Goal: Task Accomplishment & Management: Complete application form

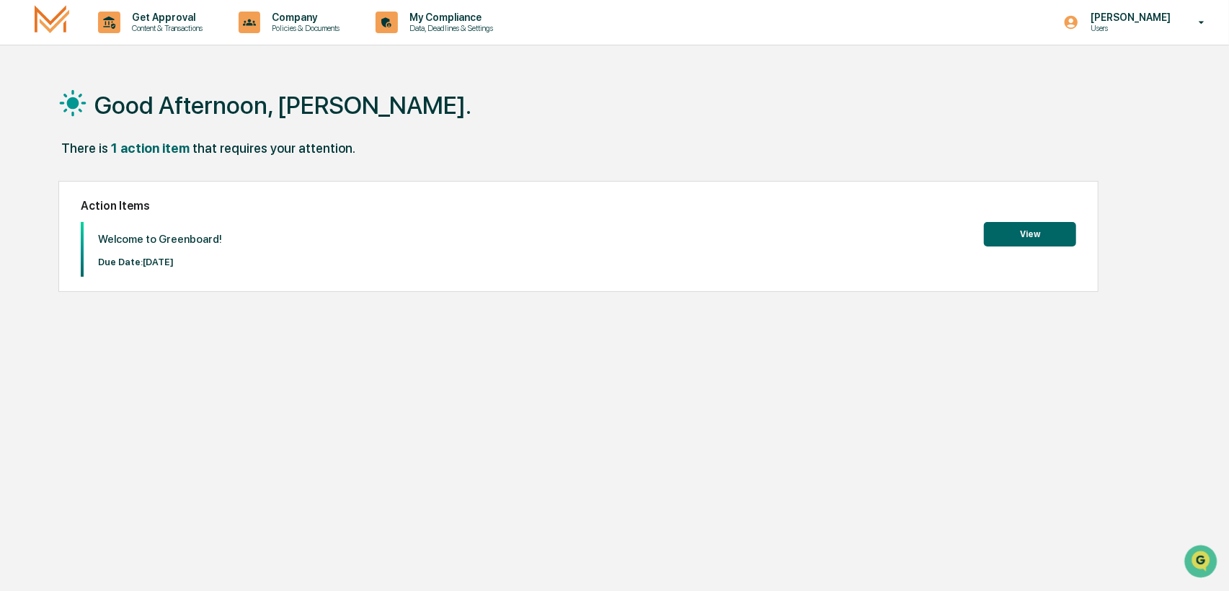
click at [1038, 232] on button "View" at bounding box center [1030, 234] width 92 height 25
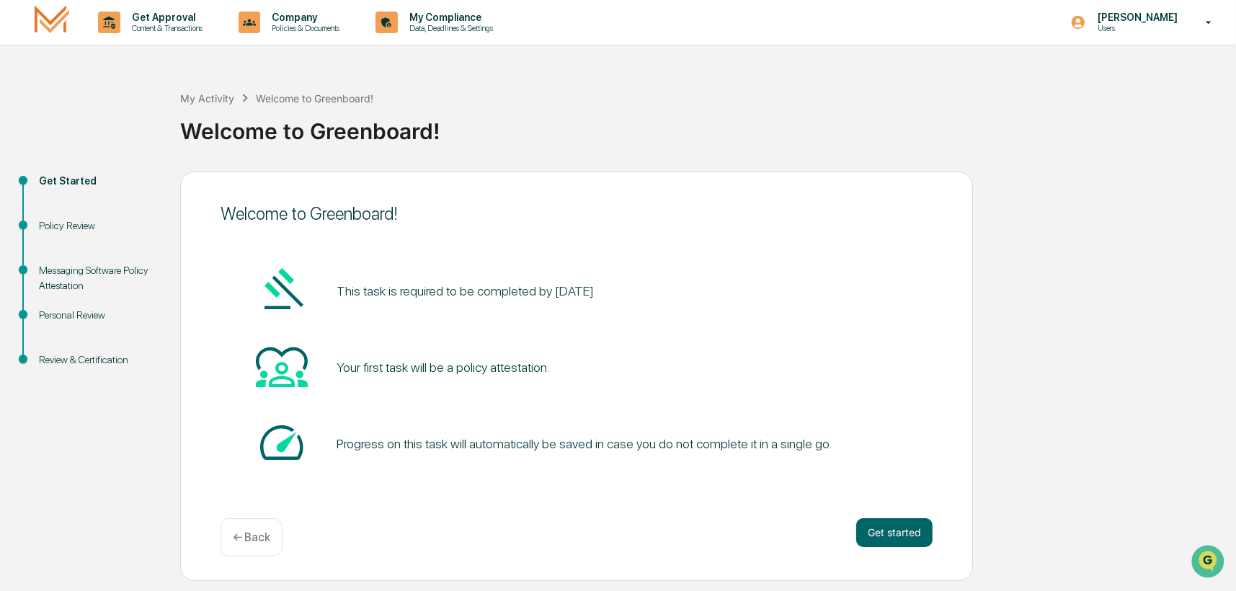
click at [549, 306] on div "This task is required to be completed by September 30, 2025" at bounding box center [577, 291] width 712 height 55
click at [510, 360] on div "Your first task will be a policy attestation." at bounding box center [443, 367] width 213 height 15
click at [45, 226] on div "Policy Review" at bounding box center [98, 225] width 118 height 15
click at [877, 542] on button "Get started" at bounding box center [894, 532] width 76 height 29
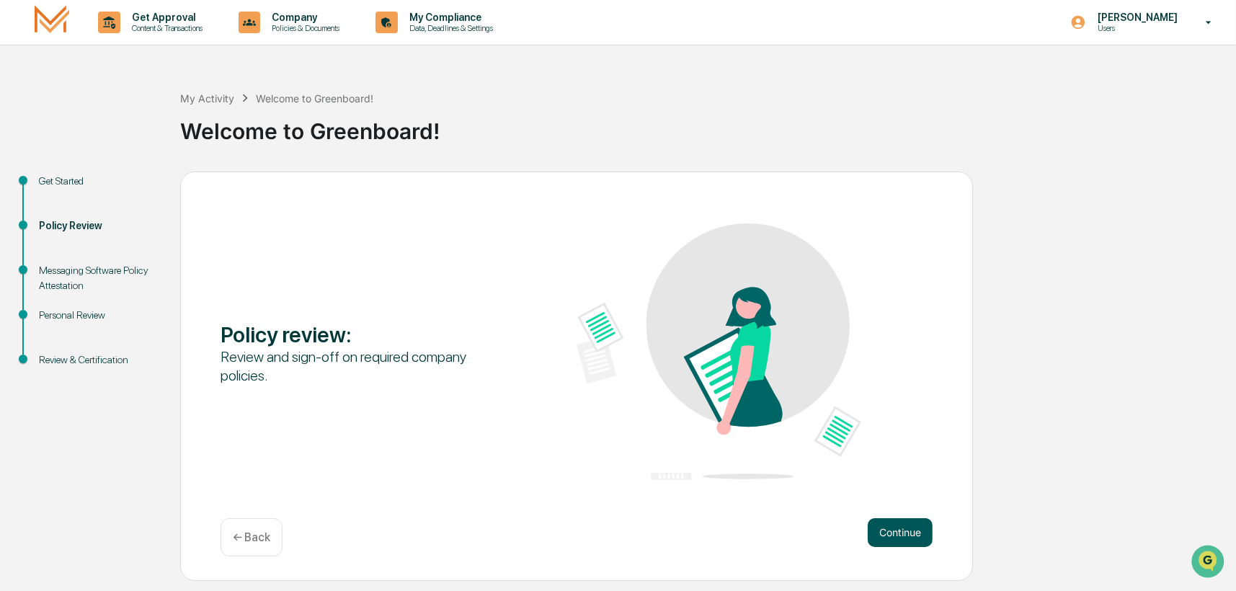
click at [888, 537] on button "Continue" at bounding box center [900, 532] width 65 height 29
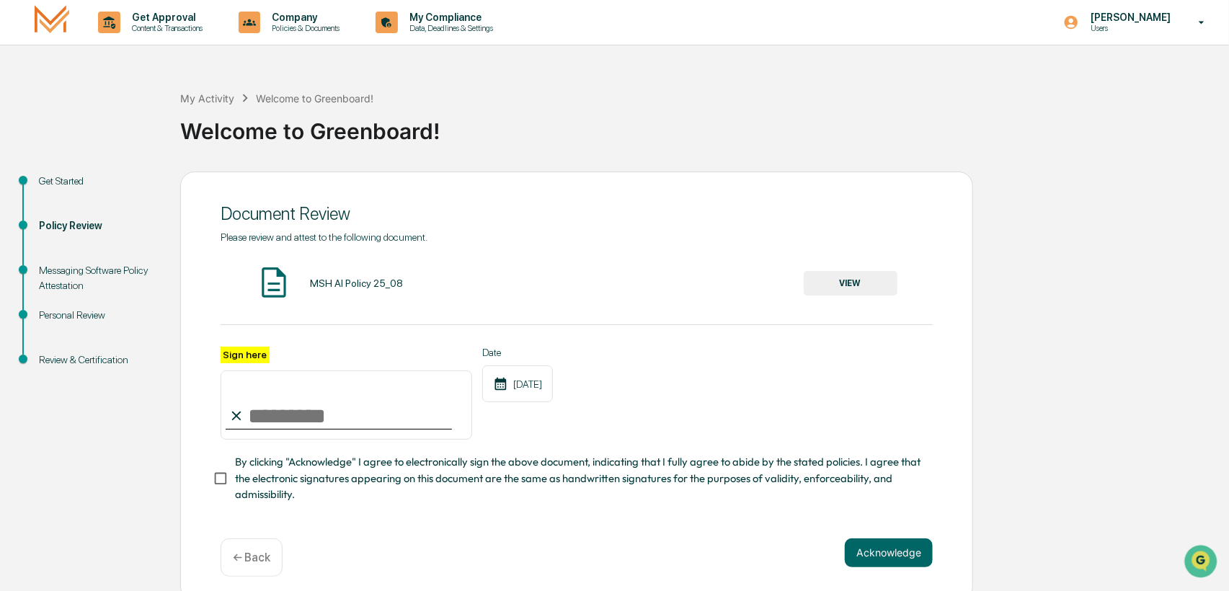
click at [262, 283] on img at bounding box center [274, 283] width 36 height 36
click at [368, 287] on div "MSH AI Policy 25_08" at bounding box center [356, 283] width 93 height 12
click at [844, 283] on button "VIEW" at bounding box center [851, 283] width 94 height 25
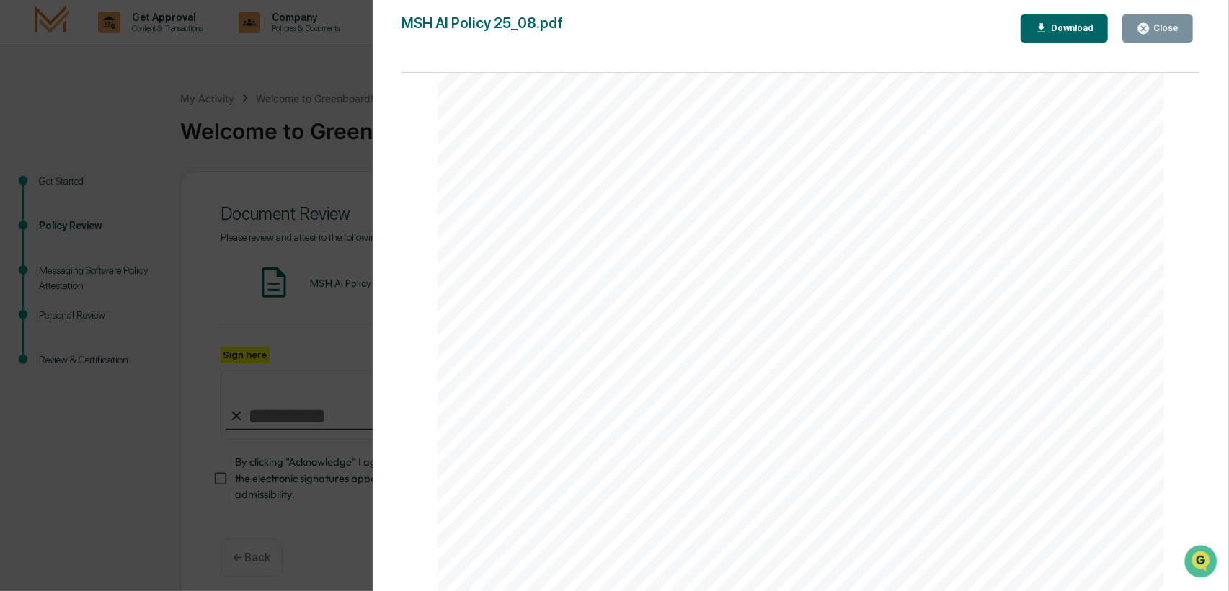
scroll to position [2433, 0]
click at [557, 455] on div "AI Policy Generative Artificial Intelligence M.S. Howells & Co., Member FINRA/S…" at bounding box center [801, 120] width 727 height 941
click at [1157, 27] on div "Close" at bounding box center [1164, 28] width 28 height 10
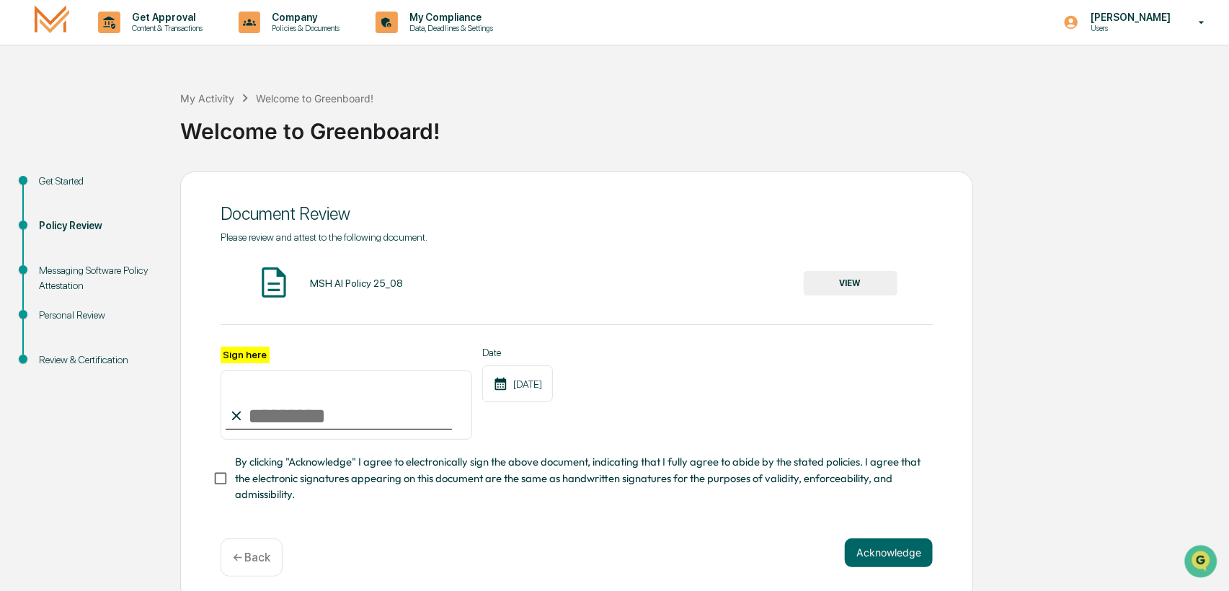
click at [308, 417] on input "Sign here" at bounding box center [347, 404] width 252 height 69
type input "**********"
click at [877, 554] on button "Acknowledge" at bounding box center [889, 552] width 88 height 29
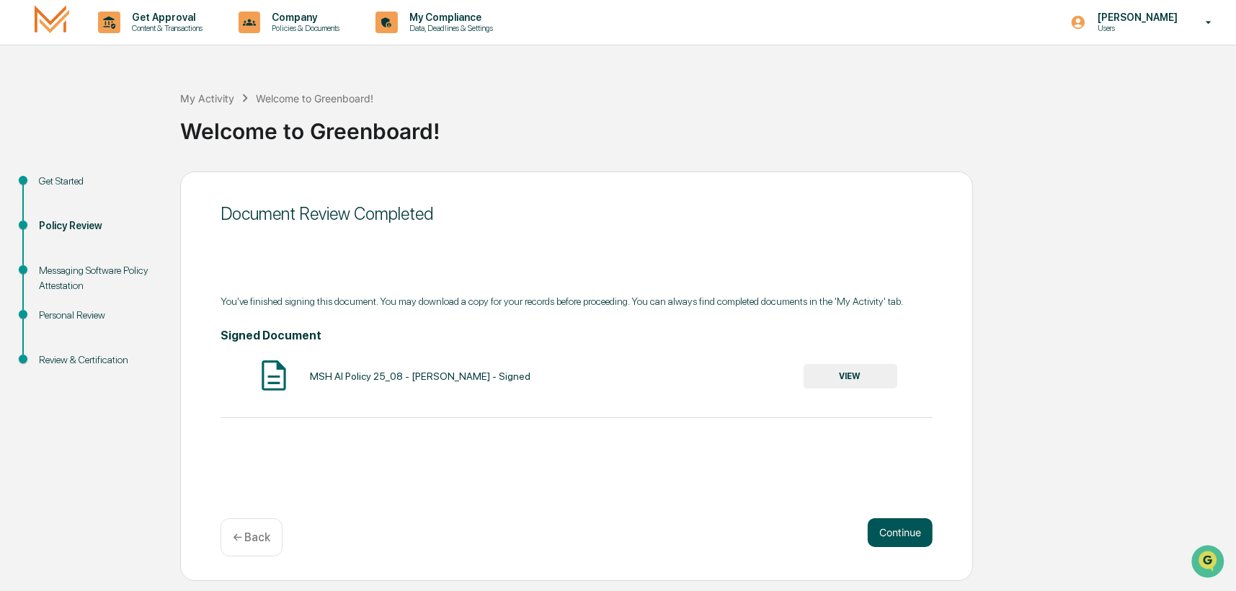
click at [905, 538] on button "Continue" at bounding box center [900, 532] width 65 height 29
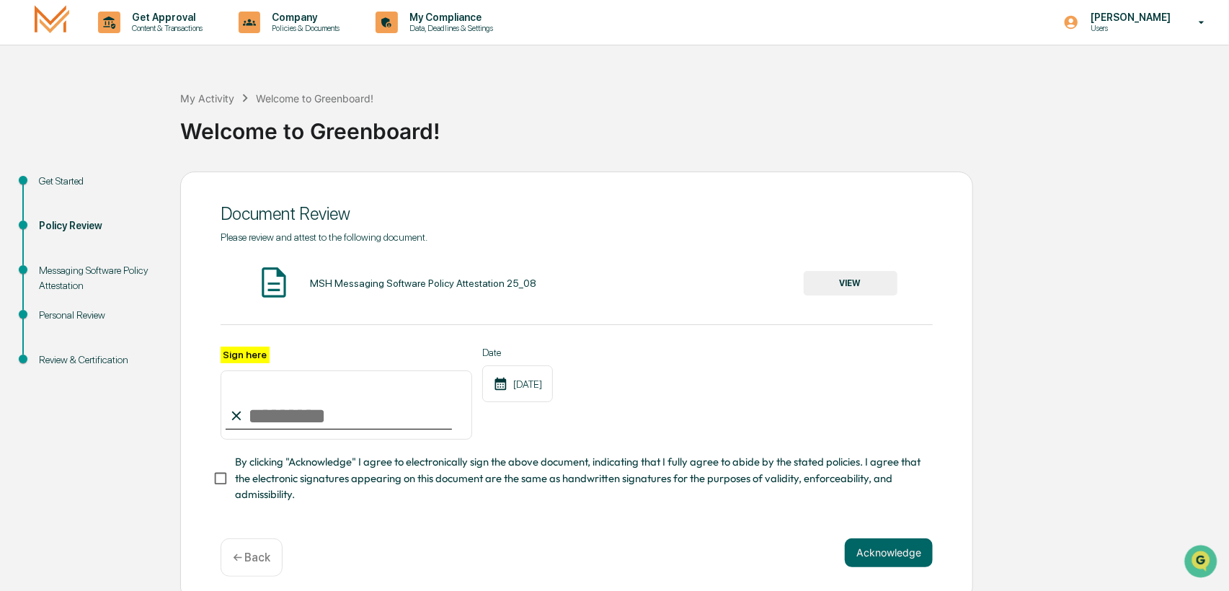
click at [432, 275] on div "MSH Messaging Software Policy Attestation 25_08 VIEW" at bounding box center [577, 284] width 712 height 38
click at [272, 281] on img at bounding box center [274, 283] width 36 height 36
click at [856, 282] on button "VIEW" at bounding box center [851, 283] width 94 height 25
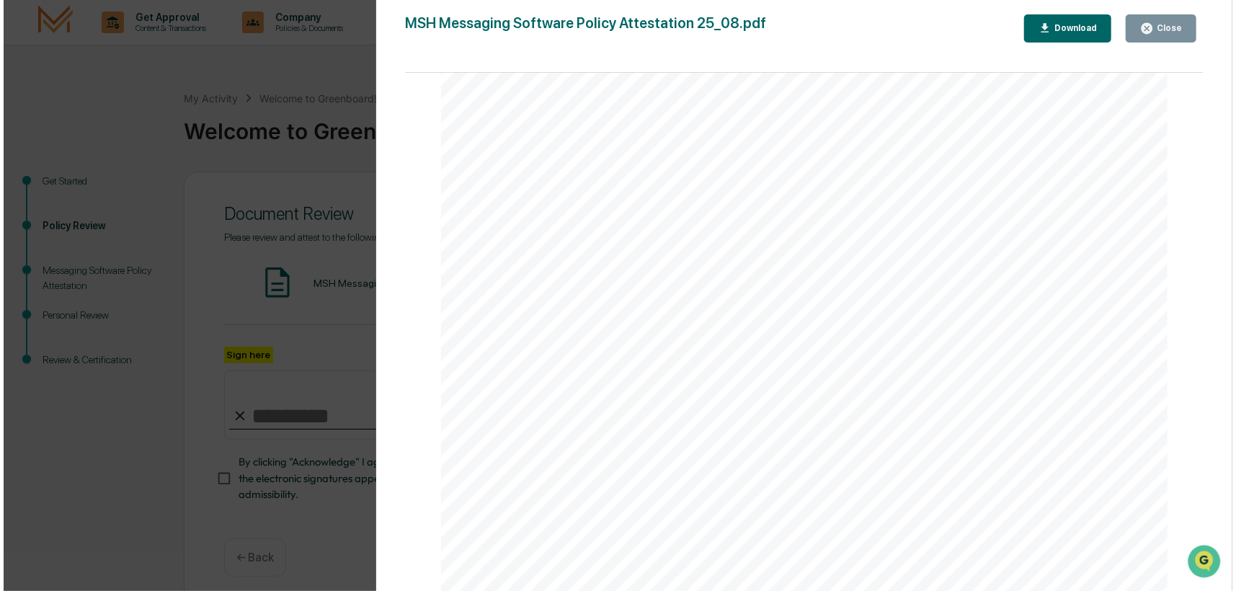
scroll to position [2433, 0]
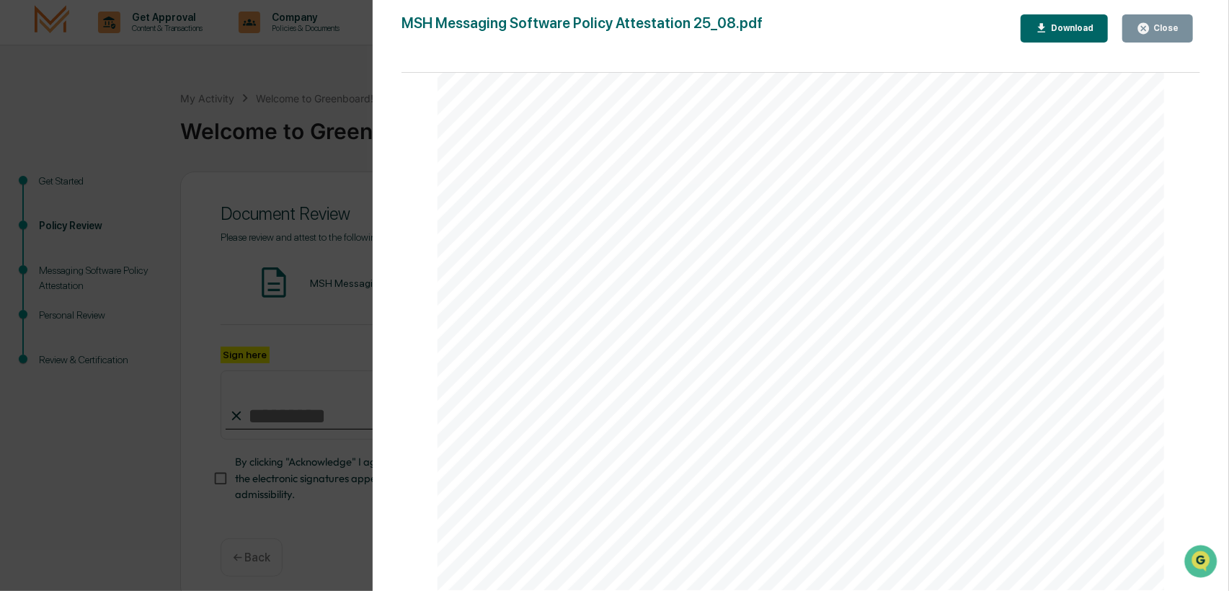
click at [1179, 25] on button "Close" at bounding box center [1157, 28] width 71 height 28
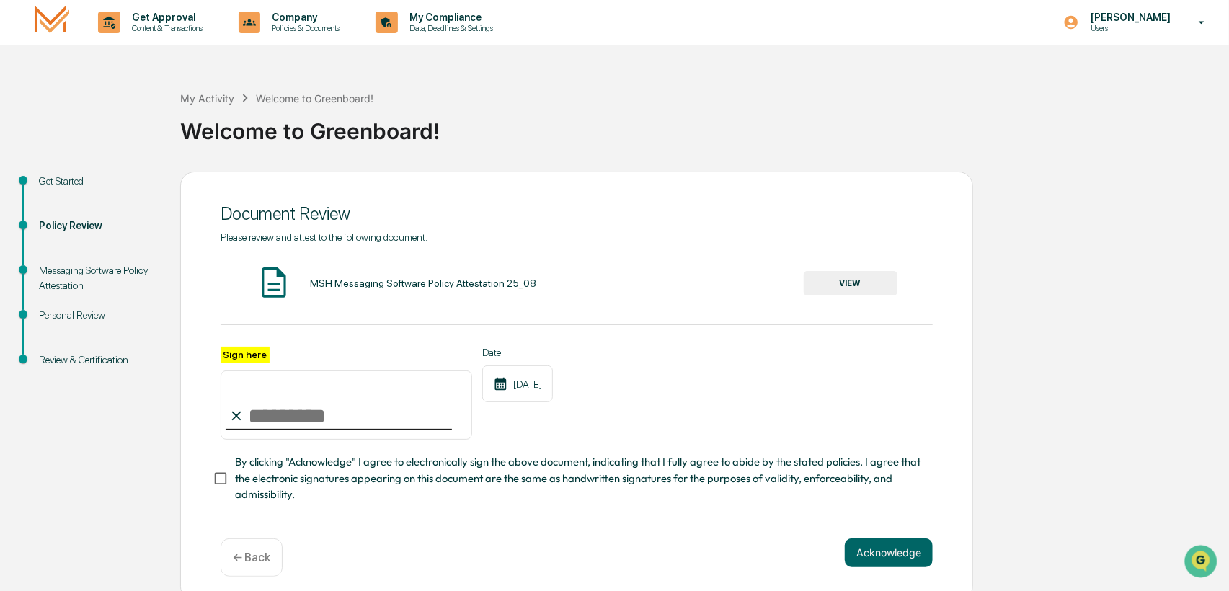
click at [313, 417] on input "Sign here" at bounding box center [347, 404] width 252 height 69
type input "**********"
click at [902, 549] on button "Acknowledge" at bounding box center [889, 552] width 88 height 29
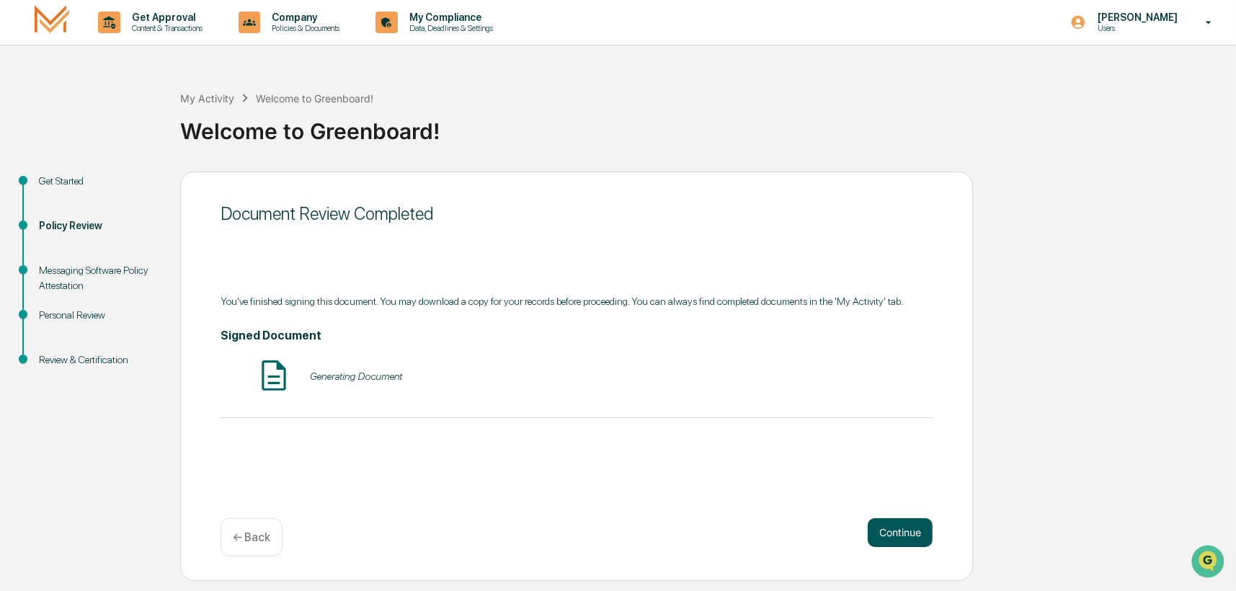
click at [876, 525] on button "Continue" at bounding box center [900, 532] width 65 height 29
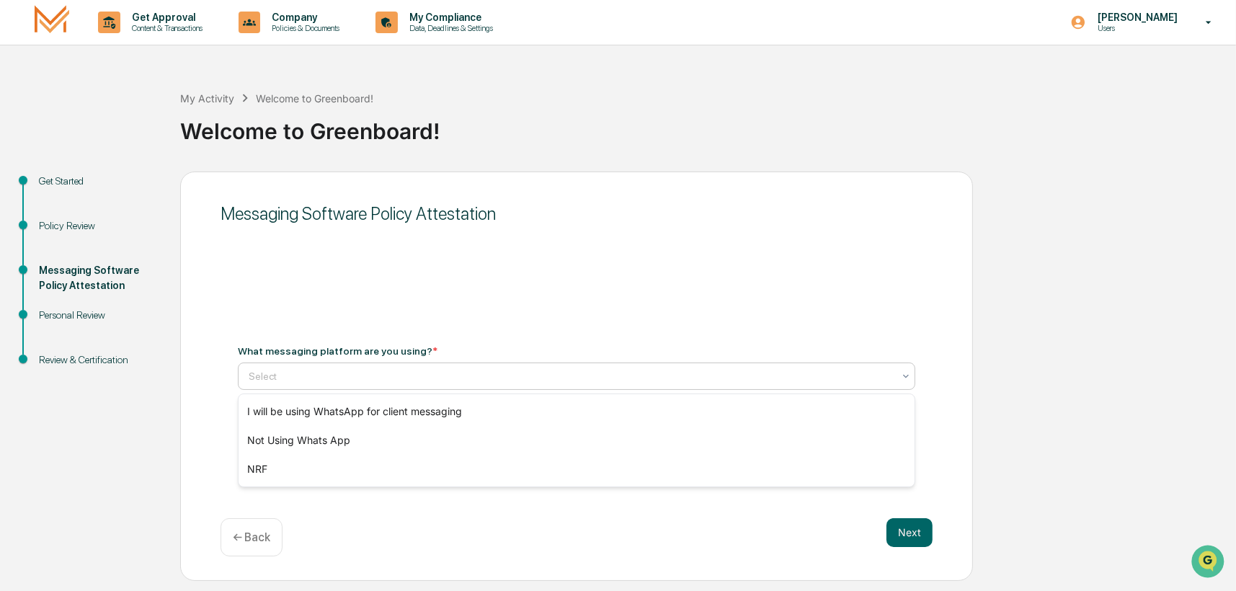
click at [360, 380] on div at bounding box center [571, 376] width 644 height 14
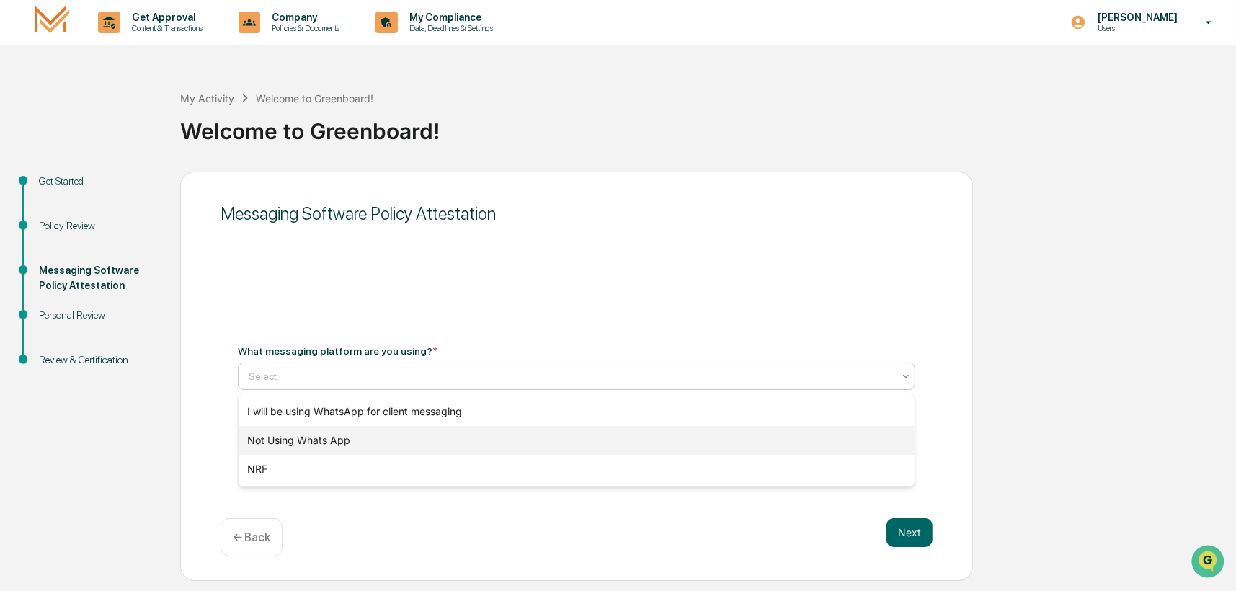
click at [324, 440] on div "Not Using Whats App" at bounding box center [577, 440] width 676 height 29
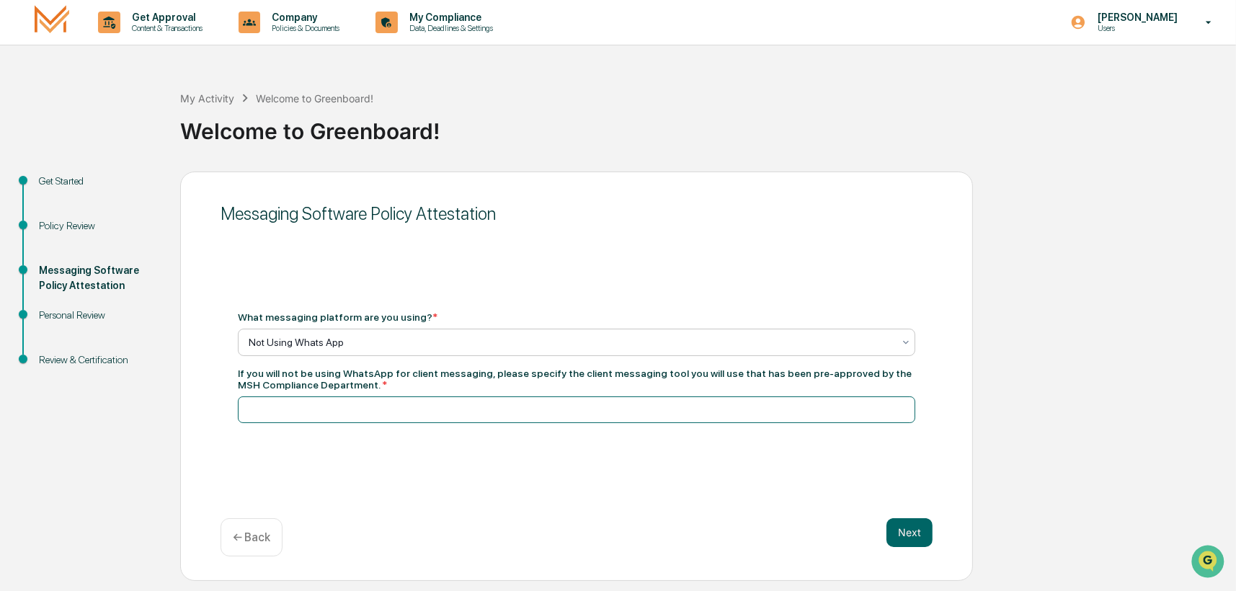
click at [346, 410] on input at bounding box center [577, 409] width 678 height 27
type input "*"
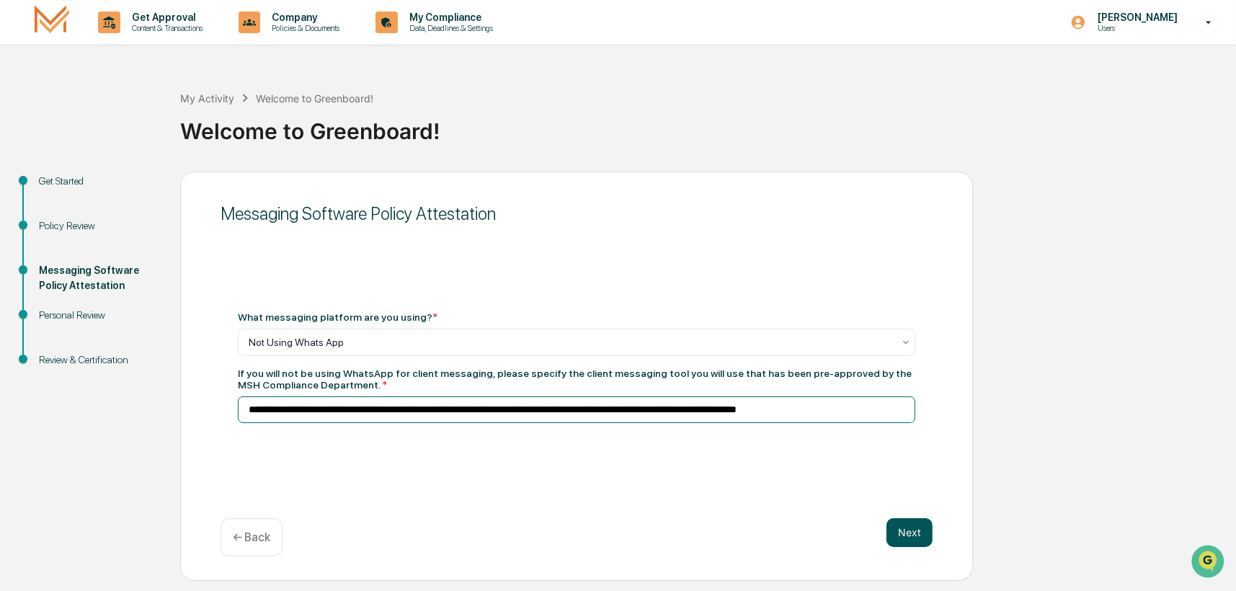
type input "**********"
click at [914, 526] on button "Next" at bounding box center [910, 532] width 46 height 29
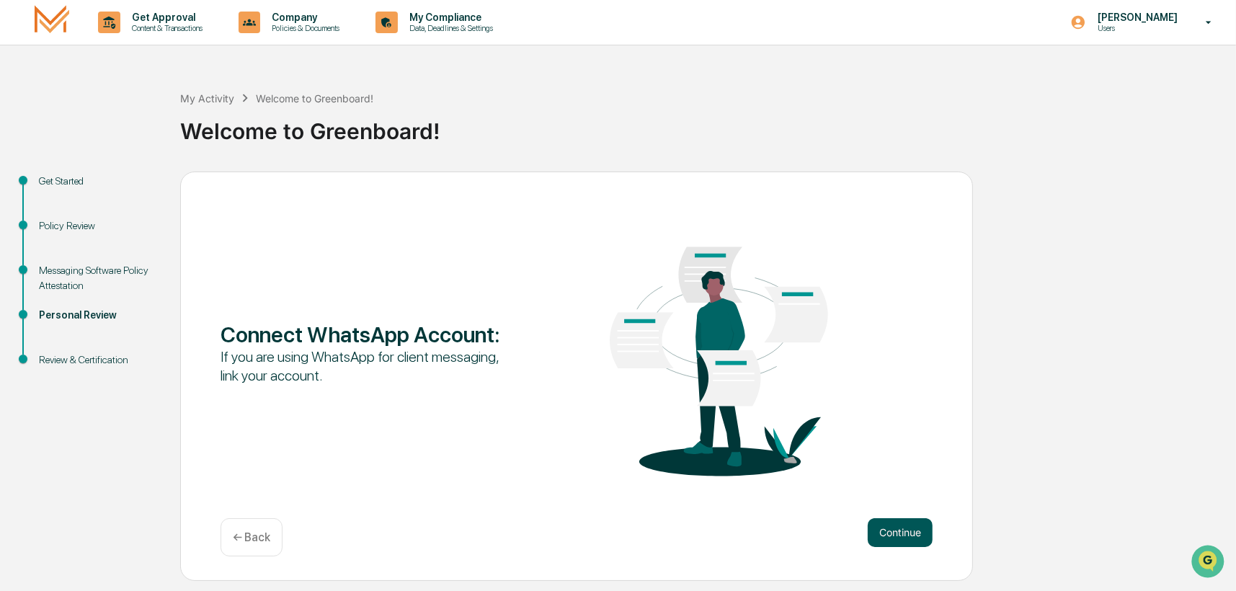
click at [874, 528] on button "Continue" at bounding box center [900, 532] width 65 height 29
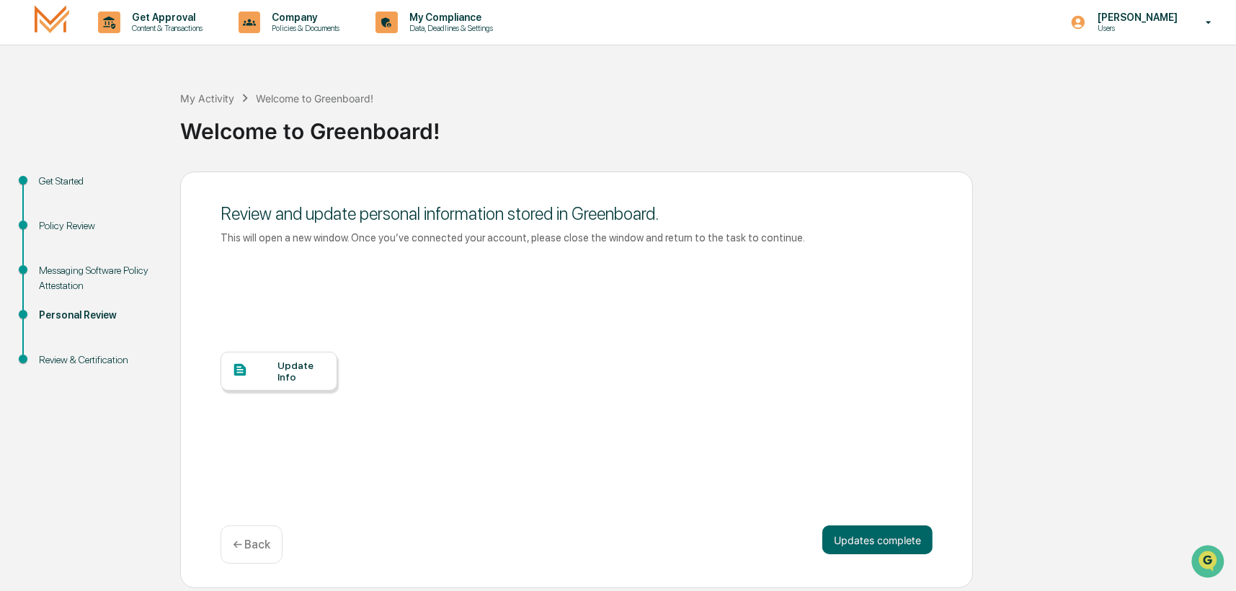
click at [292, 381] on div "Update Info" at bounding box center [301, 371] width 48 height 23
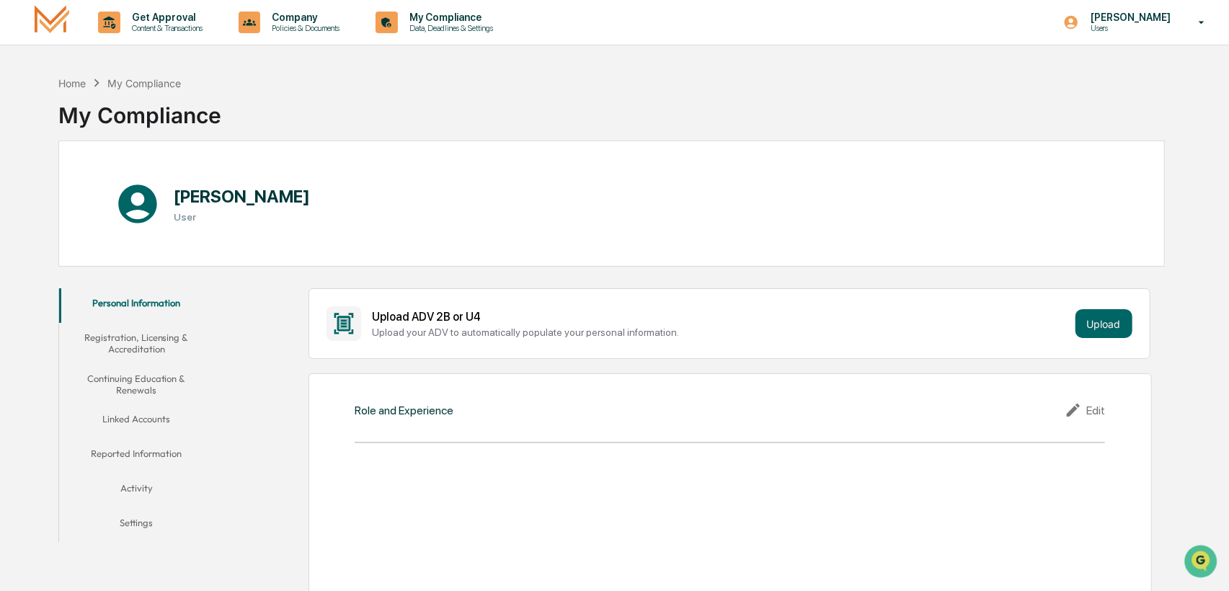
scroll to position [72, 0]
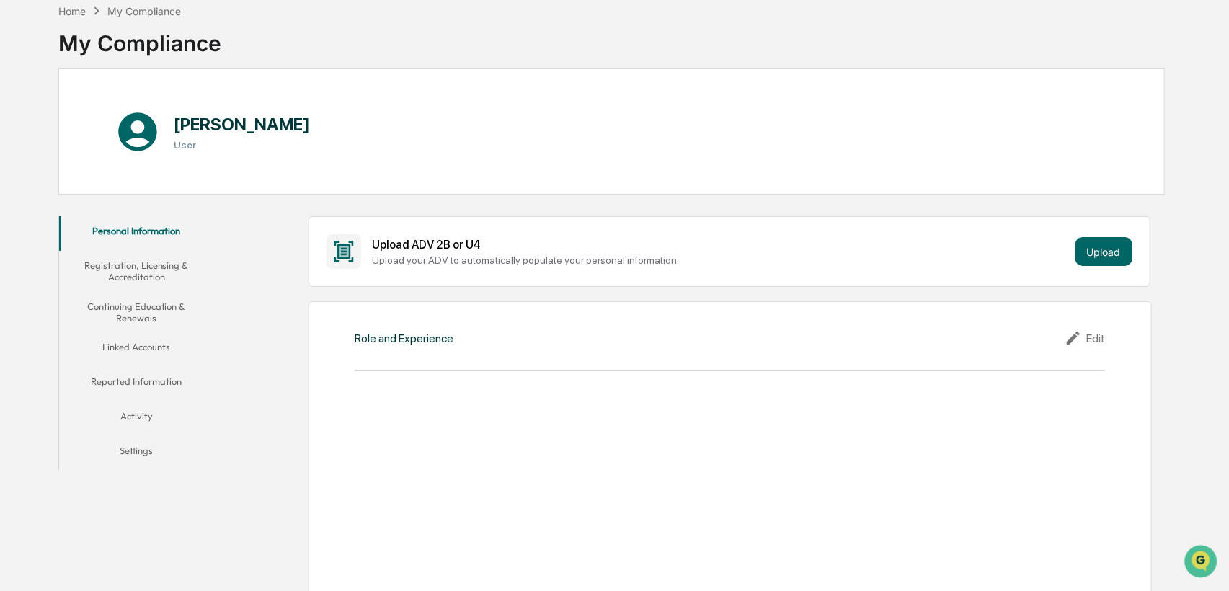
click at [437, 337] on div "Role and Experience" at bounding box center [404, 339] width 99 height 14
click at [413, 358] on div "Role and Experience Edit Title Supervisor Business Office Address Registered In…" at bounding box center [729, 501] width 843 height 400
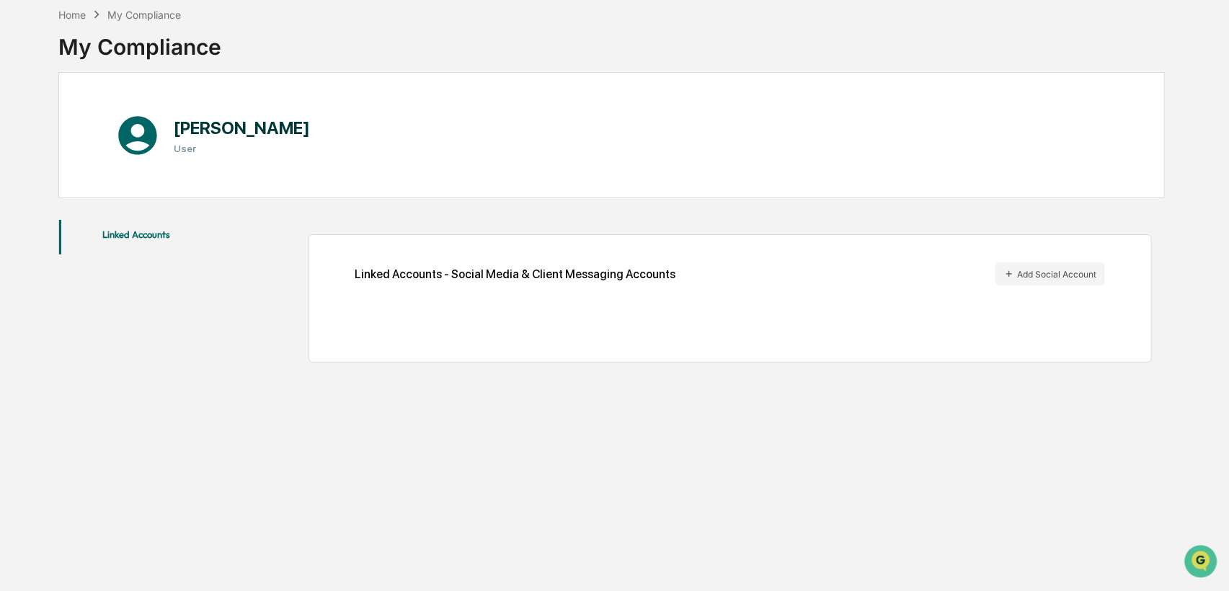
scroll to position [68, 0]
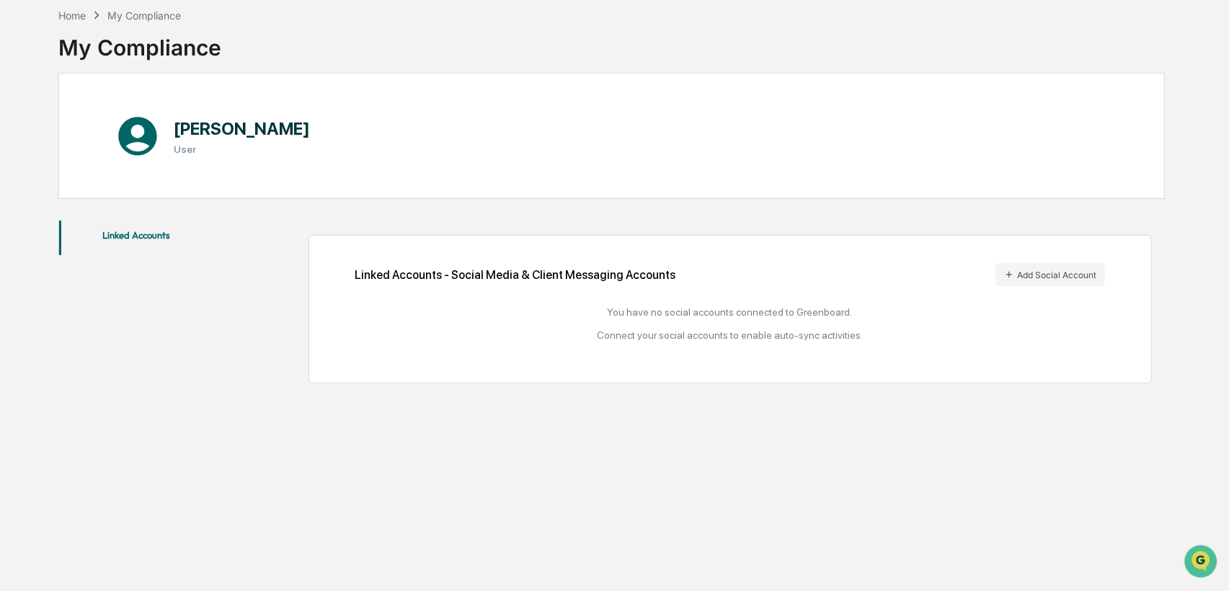
click at [497, 301] on div "Linked Accounts - Social Media & Client Messaging Accounts Add Social Account Y…" at bounding box center [730, 309] width 750 height 92
drag, startPoint x: 303, startPoint y: 218, endPoint x: 1000, endPoint y: 492, distance: 749.5
click at [330, 228] on div "Linked Accounts - Social Media & Client Messaging Accounts Add Social Account Y…" at bounding box center [693, 301] width 944 height 177
click at [866, 298] on div "Linked Accounts - Social Media & Client Messaging Accounts Add Social Account Y…" at bounding box center [730, 309] width 750 height 92
drag, startPoint x: 495, startPoint y: 316, endPoint x: 1027, endPoint y: 282, distance: 533.0
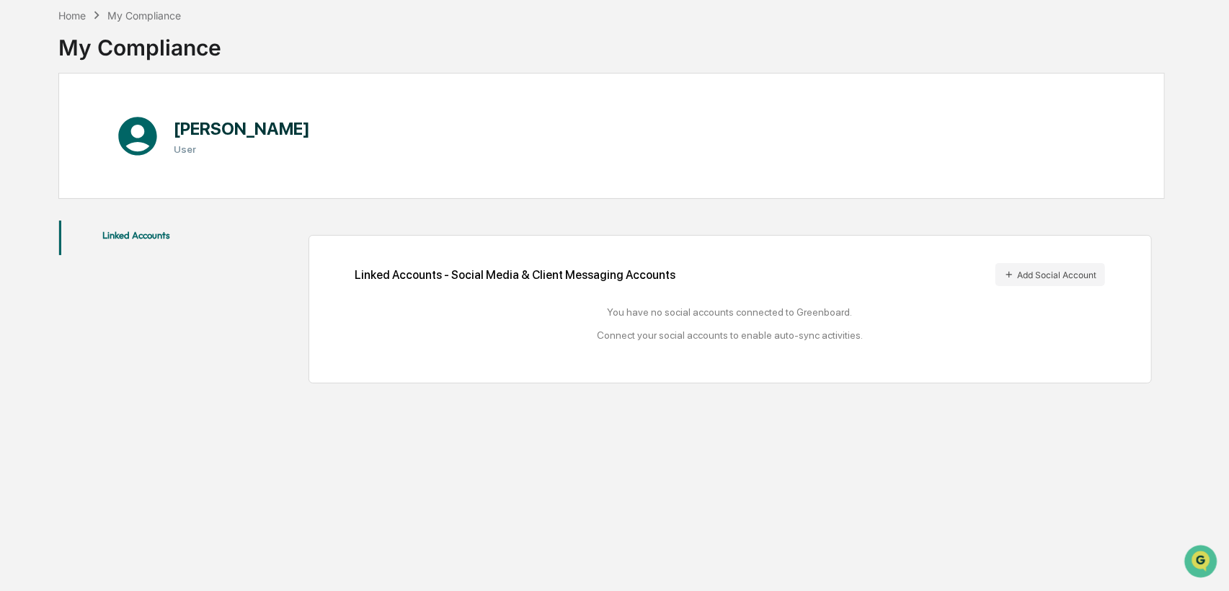
click at [567, 304] on div "Linked Accounts - Social Media & Client Messaging Accounts Add Social Account Y…" at bounding box center [730, 309] width 750 height 92
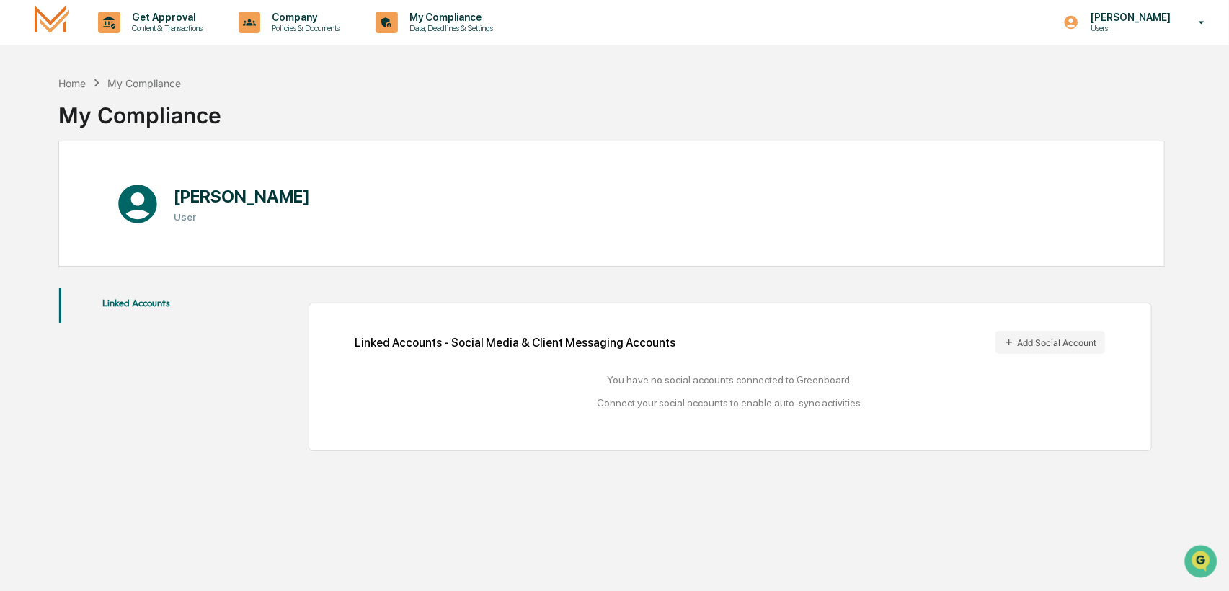
click at [153, 304] on button "Linked Accounts" at bounding box center [136, 305] width 154 height 35
click at [170, 220] on div "[PERSON_NAME] User" at bounding box center [219, 203] width 208 height 58
click at [210, 178] on div "[PERSON_NAME] User" at bounding box center [242, 203] width 136 height 58
click at [158, 190] on icon at bounding box center [138, 204] width 46 height 46
click at [133, 202] on icon at bounding box center [138, 204] width 46 height 46
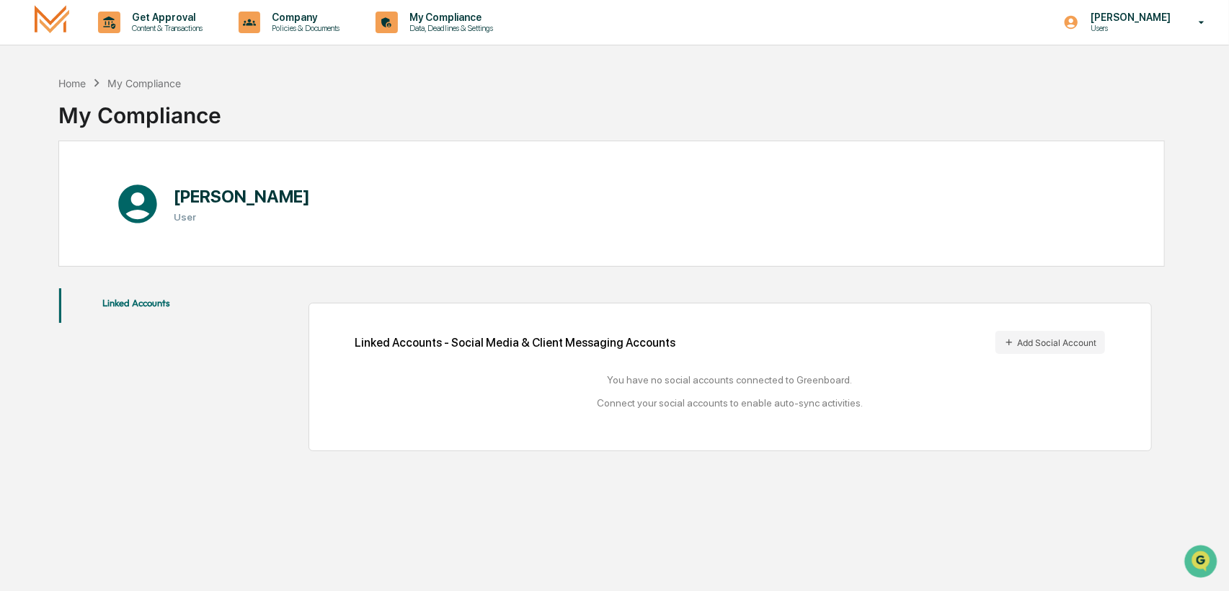
click at [1003, 231] on div "[PERSON_NAME] User" at bounding box center [611, 204] width 1106 height 126
click at [1048, 379] on div "You have no social accounts connected to Greenboard. Connect your social accoun…" at bounding box center [730, 391] width 750 height 35
click at [1210, 18] on icon at bounding box center [1201, 23] width 25 height 14
click at [236, 270] on div at bounding box center [618, 295] width 1236 height 591
drag, startPoint x: 207, startPoint y: 201, endPoint x: 113, endPoint y: 198, distance: 93.7
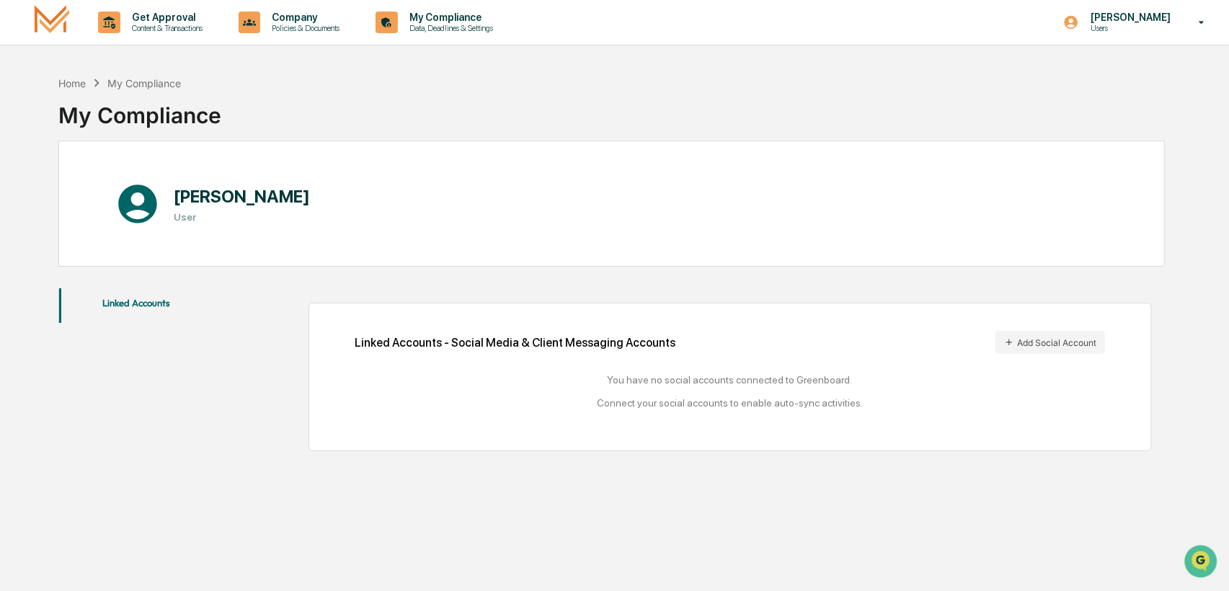
click at [201, 201] on h1 "[PERSON_NAME]" at bounding box center [242, 196] width 136 height 21
click at [113, 198] on div "[PERSON_NAME] User" at bounding box center [611, 204] width 1106 height 126
click at [105, 81] on icon at bounding box center [97, 83] width 16 height 16
click at [63, 79] on div "Home" at bounding box center [71, 83] width 27 height 12
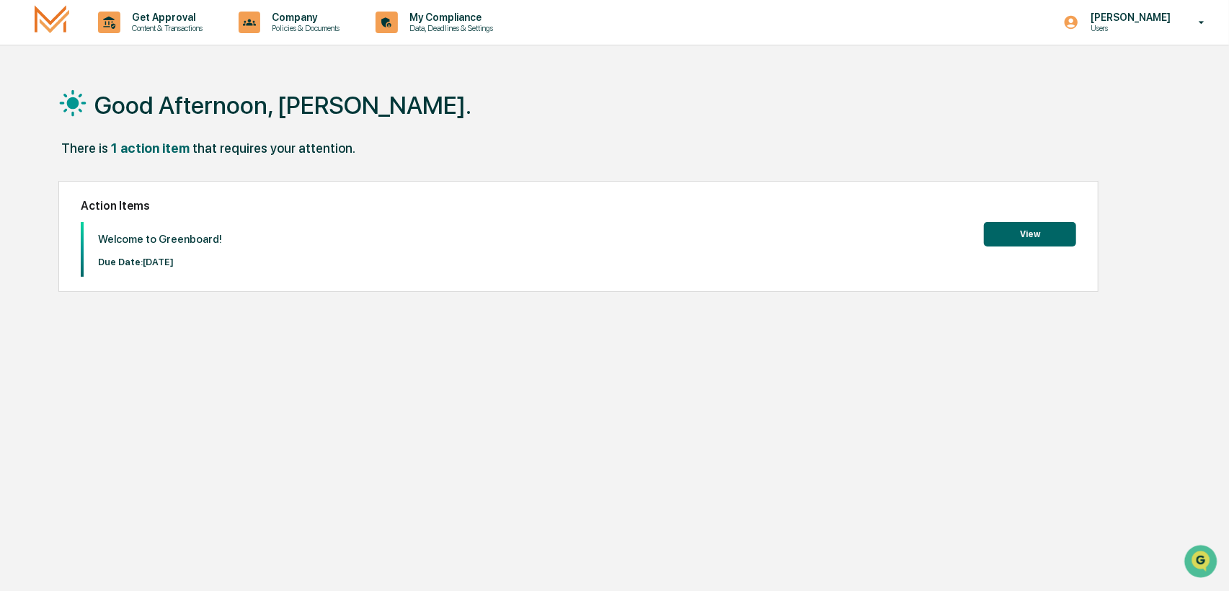
click at [1057, 237] on button "View" at bounding box center [1030, 234] width 92 height 25
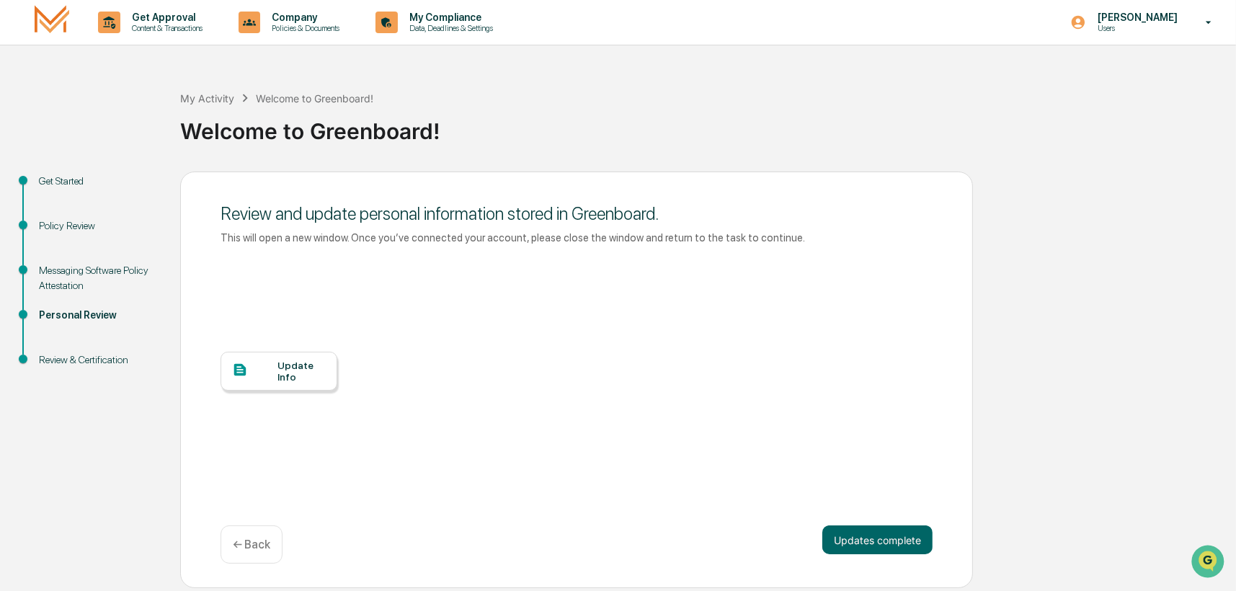
click at [267, 358] on div "Update Info" at bounding box center [279, 371] width 117 height 39
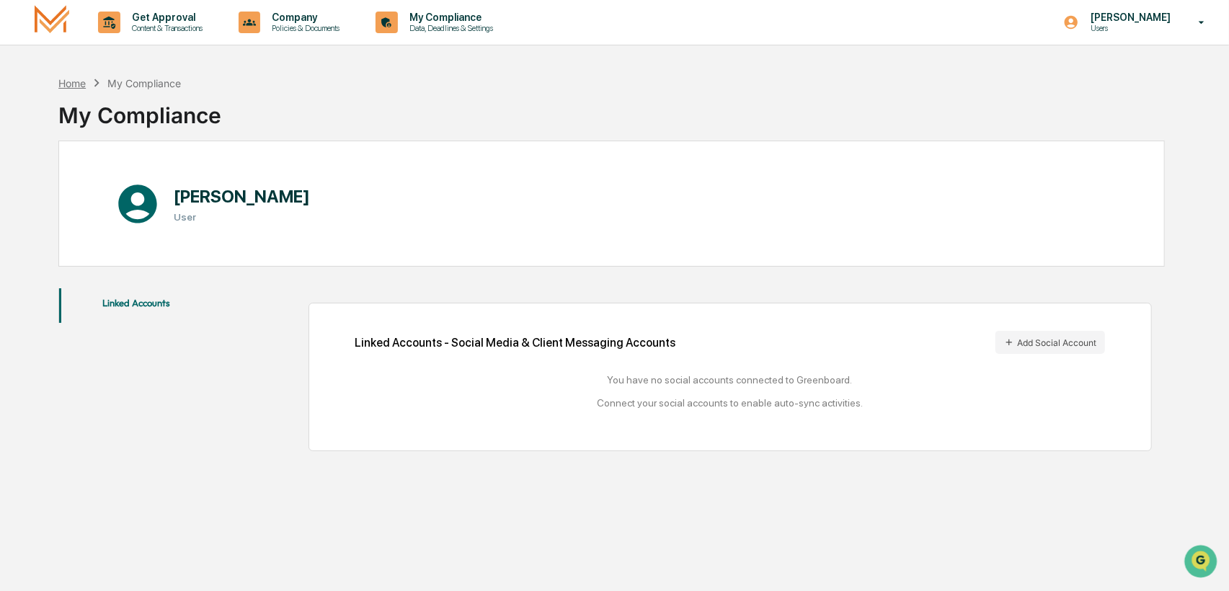
click at [83, 81] on div "Home" at bounding box center [71, 83] width 27 height 12
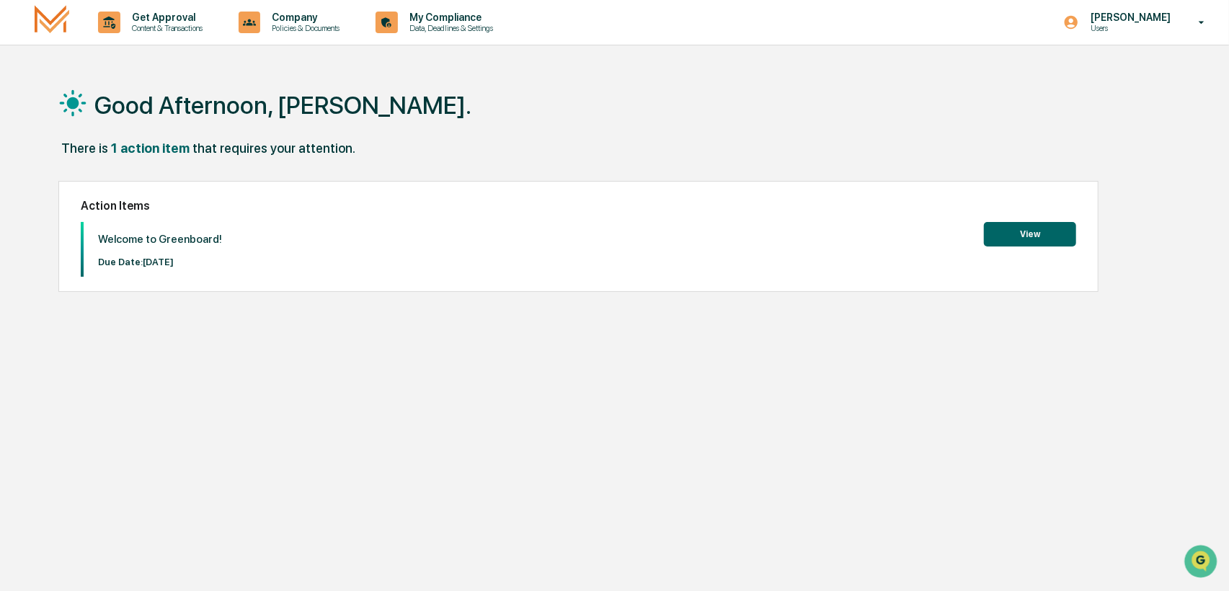
click at [1042, 238] on button "View" at bounding box center [1030, 234] width 92 height 25
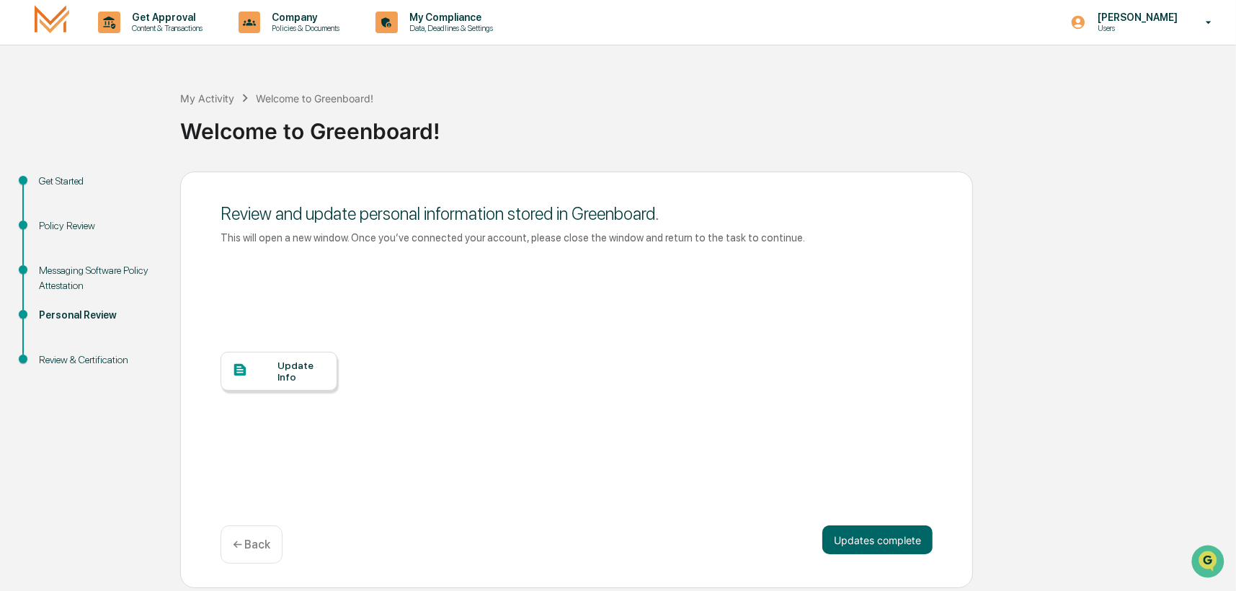
click at [303, 378] on div "Update Info" at bounding box center [301, 371] width 48 height 23
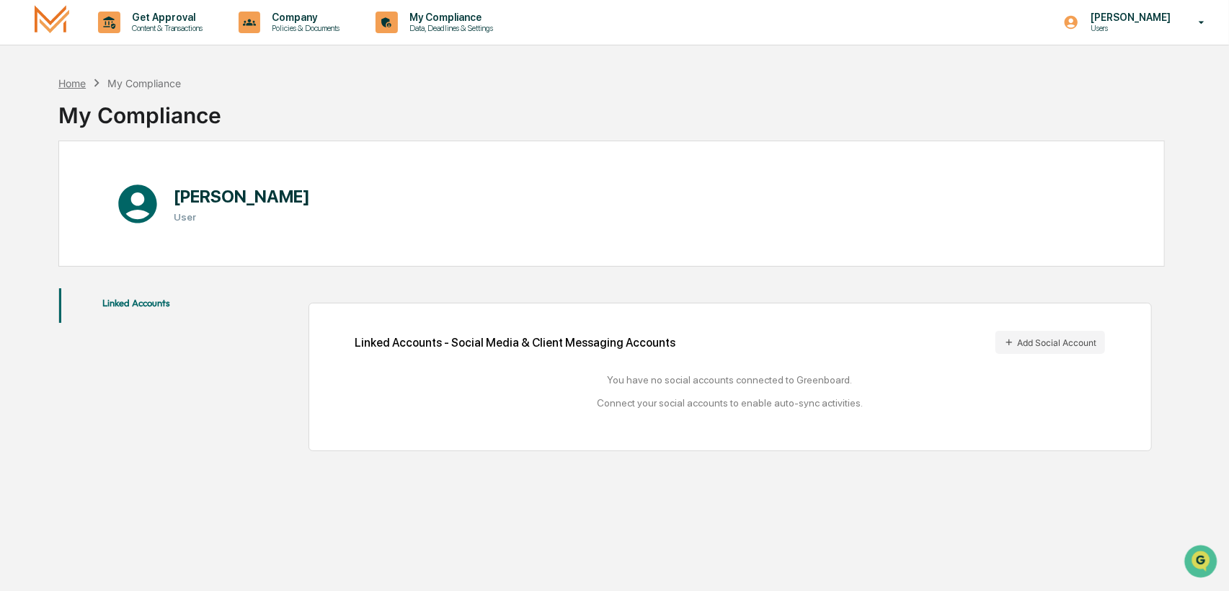
click at [69, 79] on div "Home" at bounding box center [71, 83] width 27 height 12
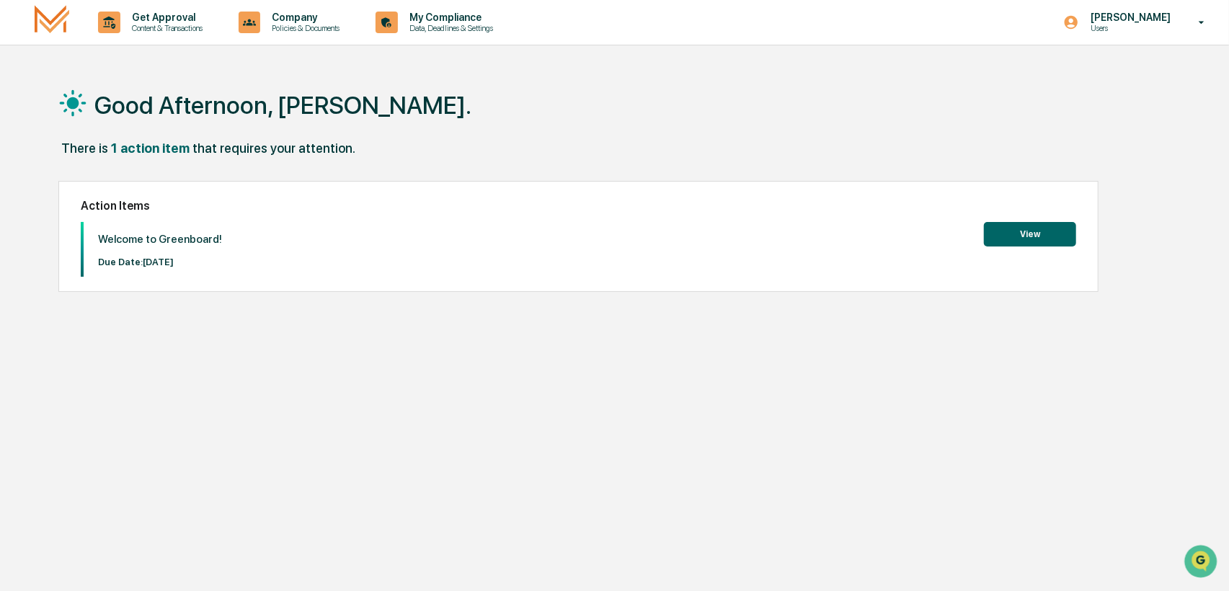
click at [1026, 235] on button "View" at bounding box center [1030, 234] width 92 height 25
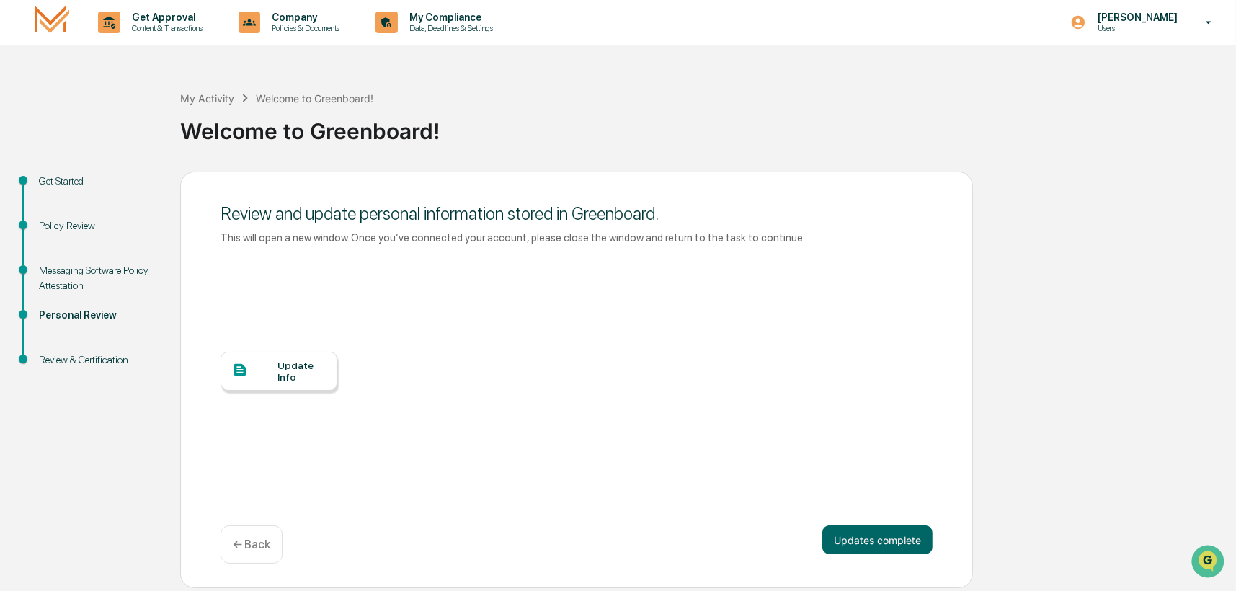
click at [238, 368] on icon at bounding box center [240, 370] width 16 height 16
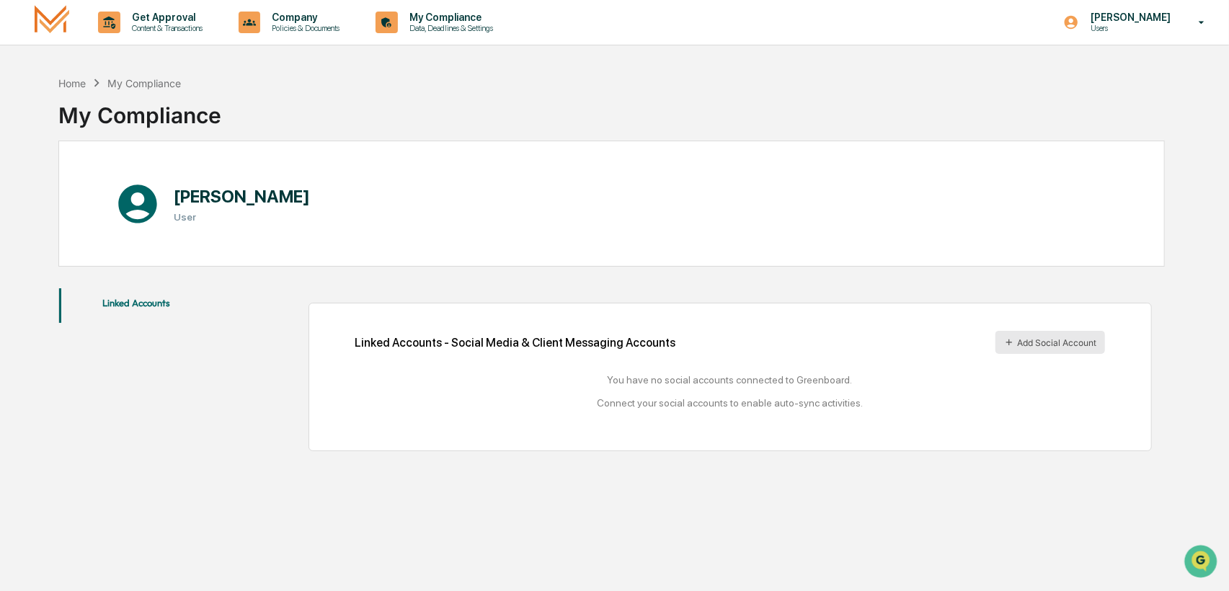
click at [1083, 346] on button "Add Social Account" at bounding box center [1050, 342] width 110 height 23
click at [1019, 412] on div "Linked Accounts - Social Media & Client Messaging Accounts Add Social Account Y…" at bounding box center [730, 377] width 750 height 92
click at [177, 218] on h3 "User" at bounding box center [242, 217] width 136 height 12
click at [90, 214] on div "[PERSON_NAME] User" at bounding box center [611, 204] width 1106 height 126
click at [81, 81] on div "Home" at bounding box center [71, 83] width 27 height 12
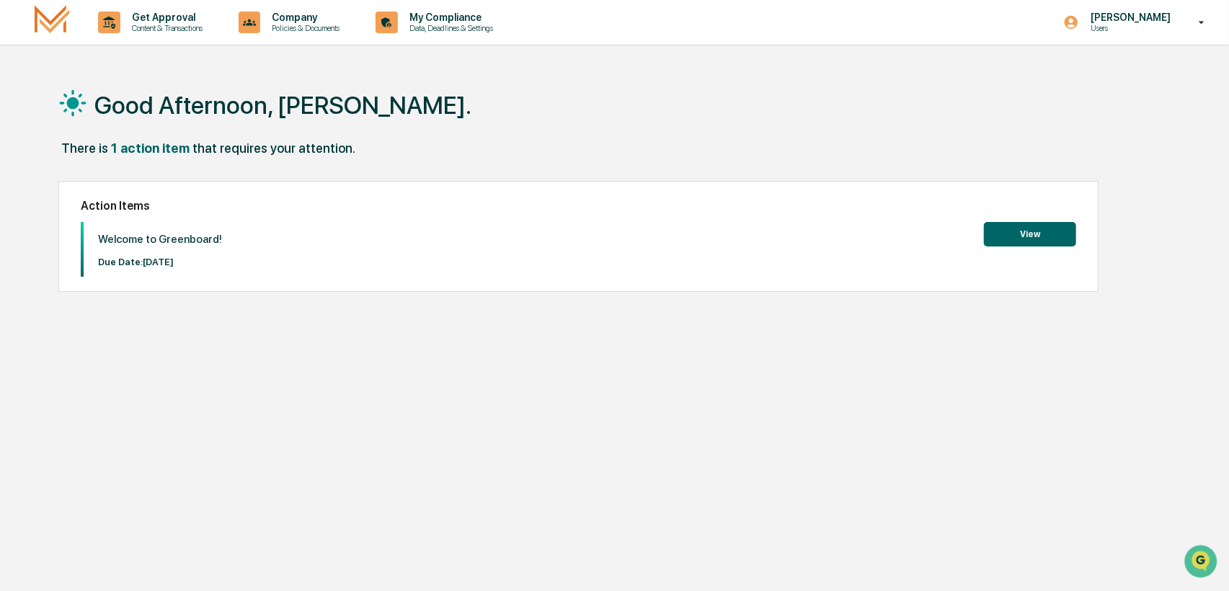
click at [1026, 230] on button "View" at bounding box center [1030, 234] width 92 height 25
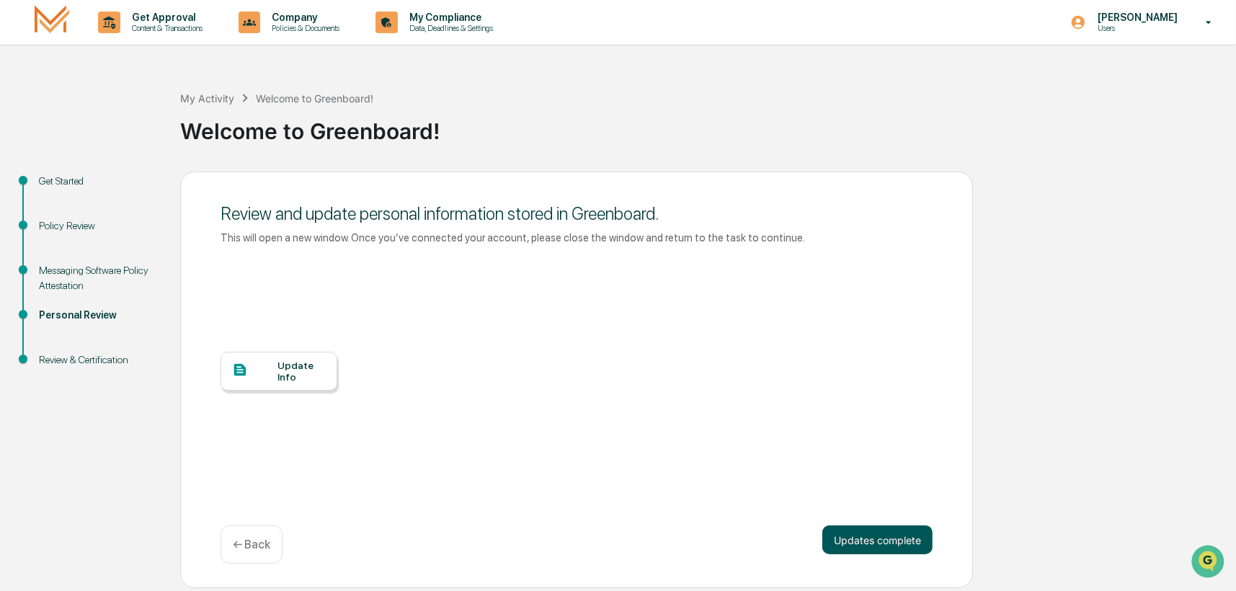
click at [879, 545] on button "Updates complete" at bounding box center [877, 539] width 110 height 29
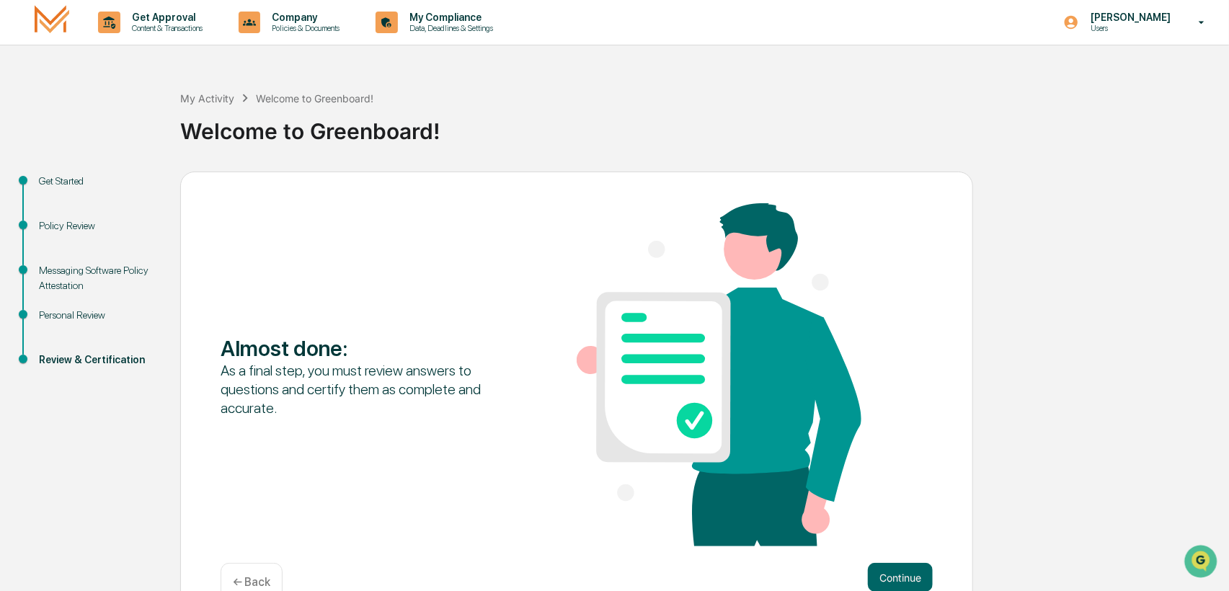
scroll to position [35, 0]
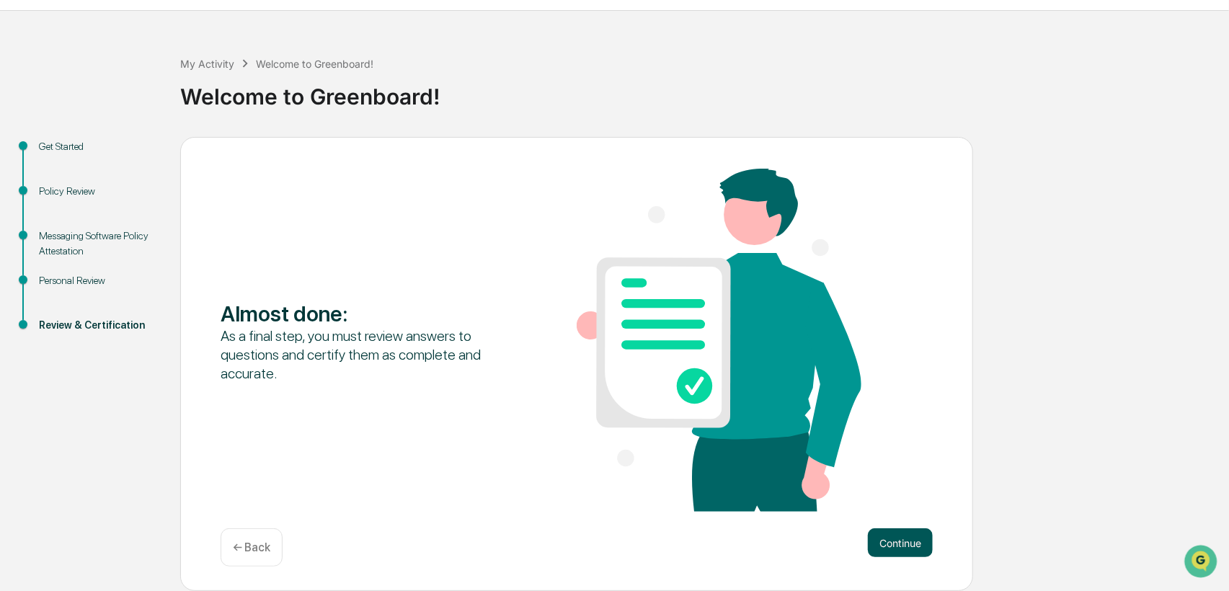
click at [929, 540] on button "Continue" at bounding box center [900, 542] width 65 height 29
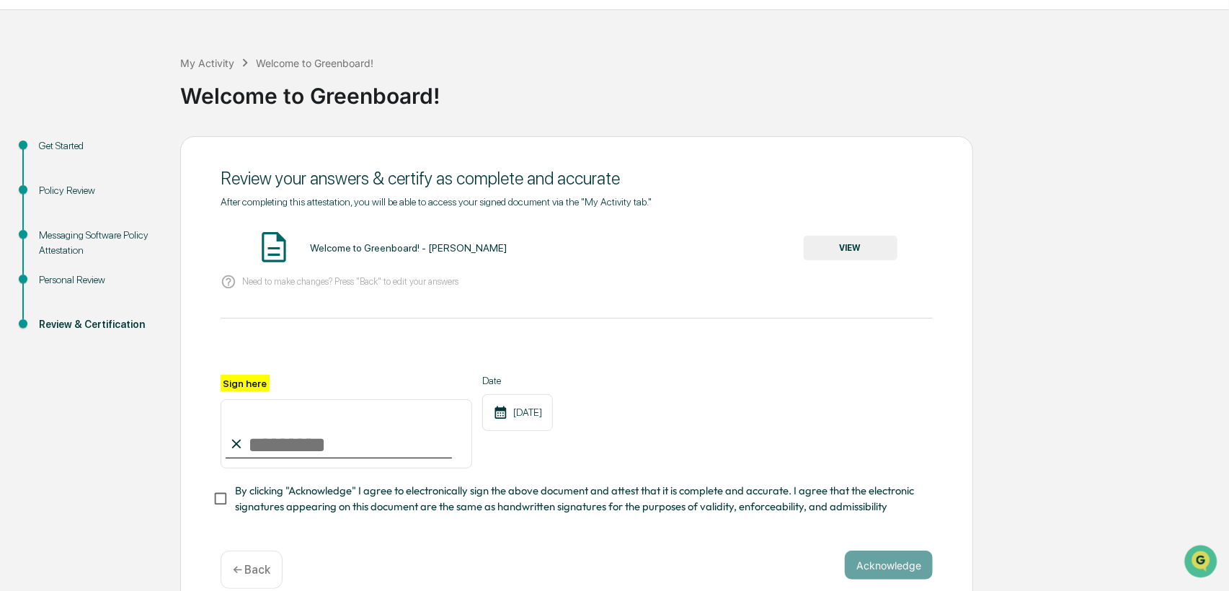
click at [276, 245] on img at bounding box center [274, 247] width 36 height 36
click at [807, 246] on button "VIEW" at bounding box center [851, 248] width 94 height 25
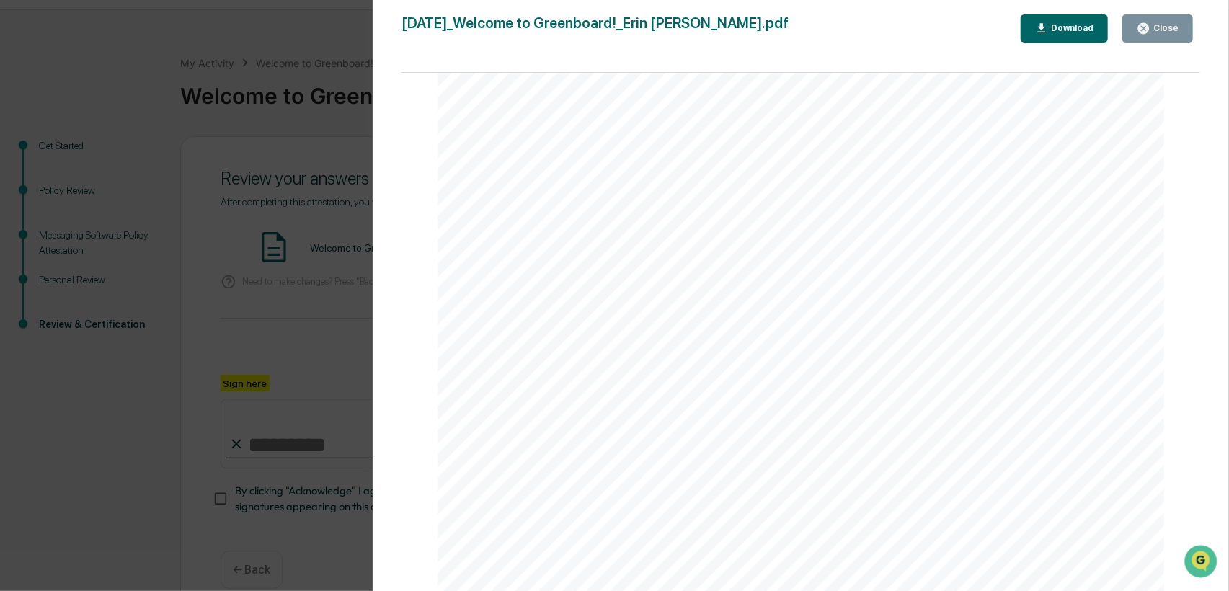
scroll to position [1586, 0]
click at [1067, 32] on div "Download" at bounding box center [1070, 28] width 45 height 10
click at [1158, 26] on div "Close" at bounding box center [1164, 28] width 28 height 10
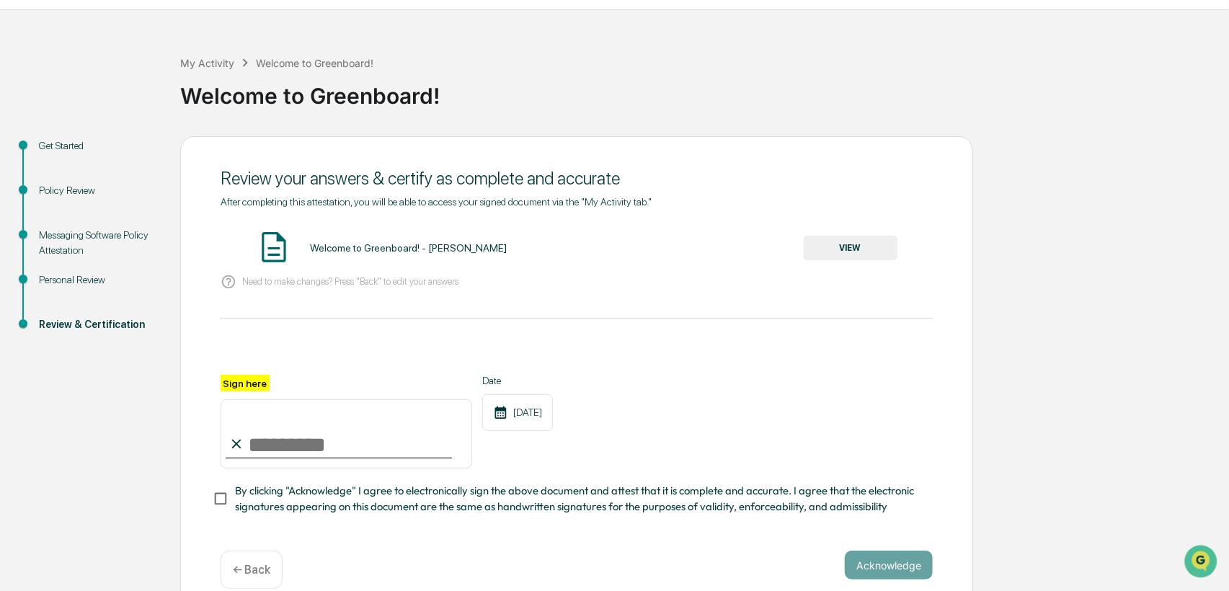
click at [246, 447] on input "Sign here" at bounding box center [347, 433] width 252 height 69
type input "**********"
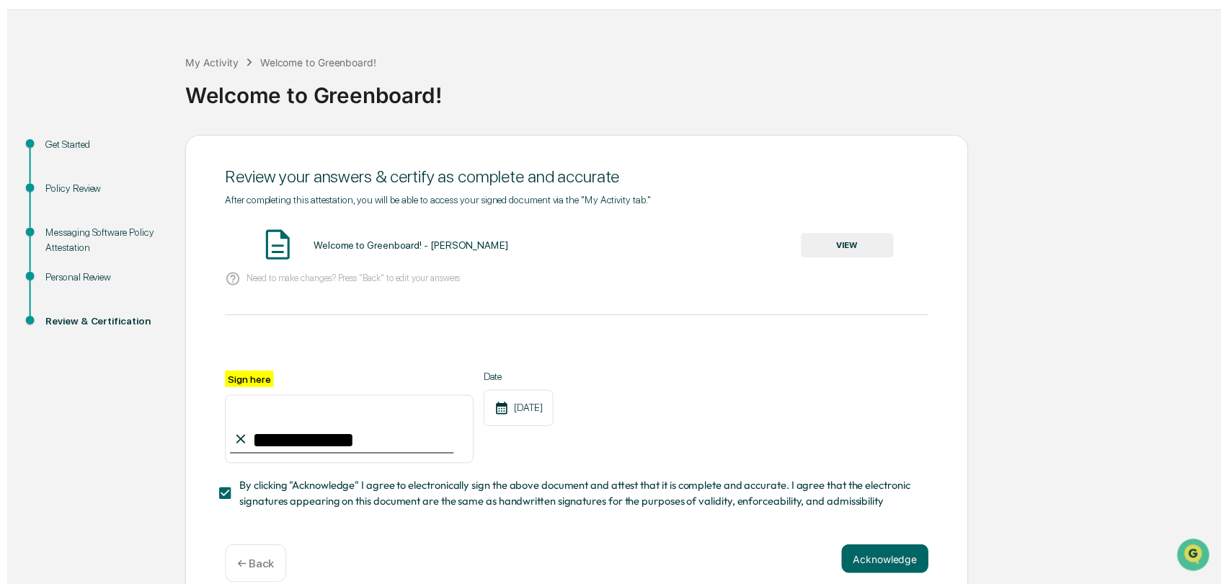
scroll to position [64, 0]
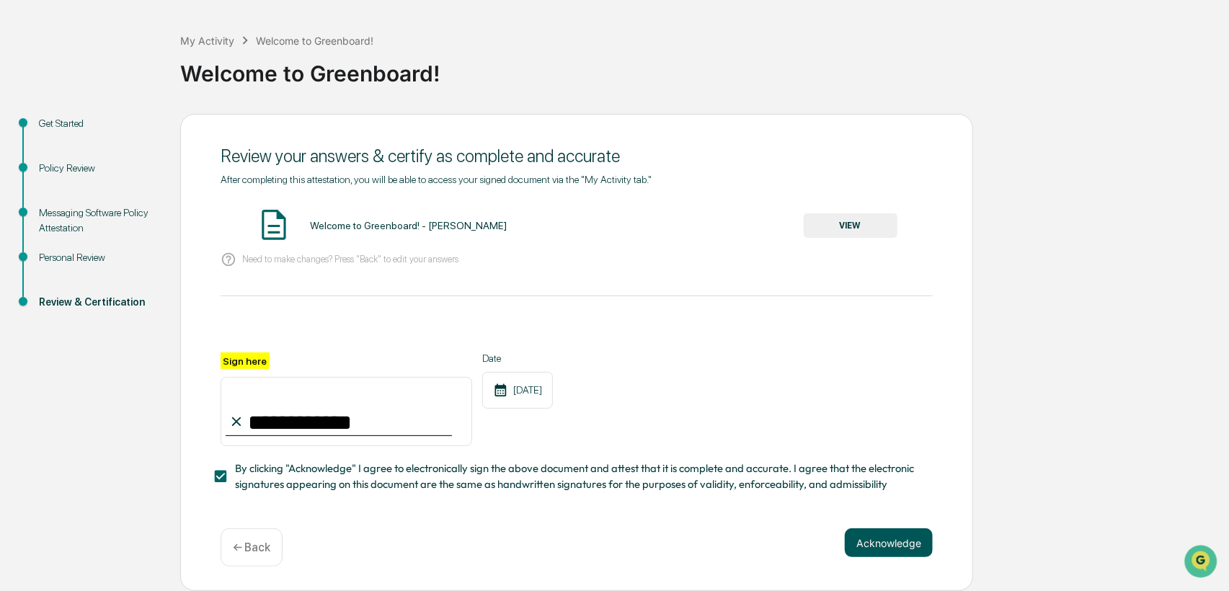
click at [923, 543] on button "Acknowledge" at bounding box center [889, 542] width 88 height 29
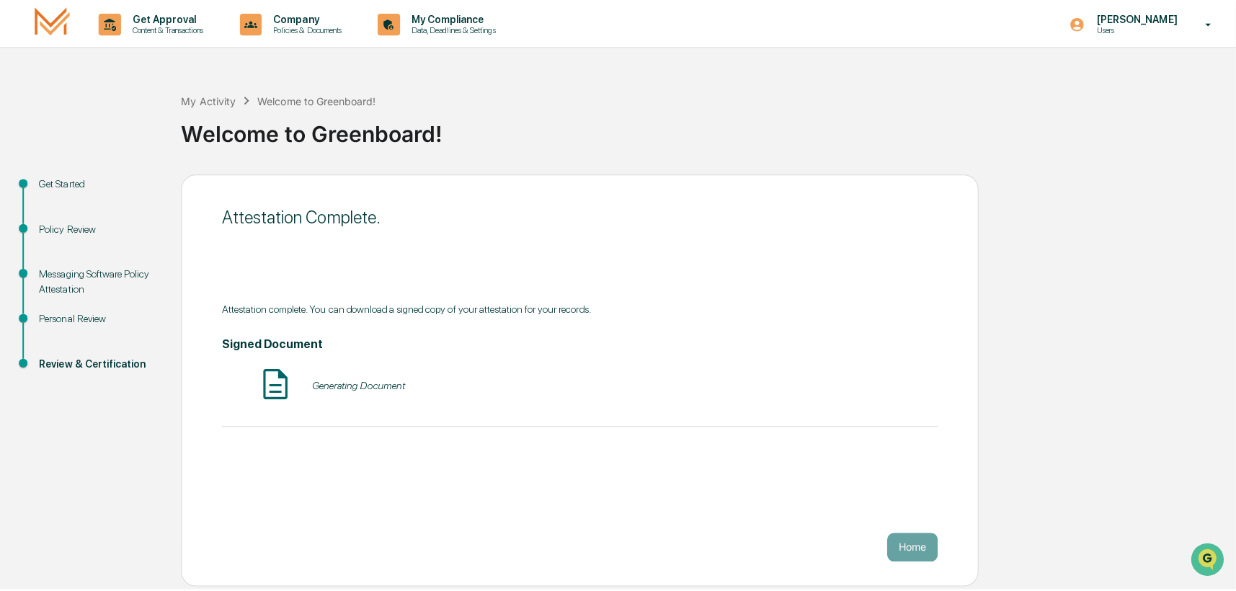
scroll to position [0, 0]
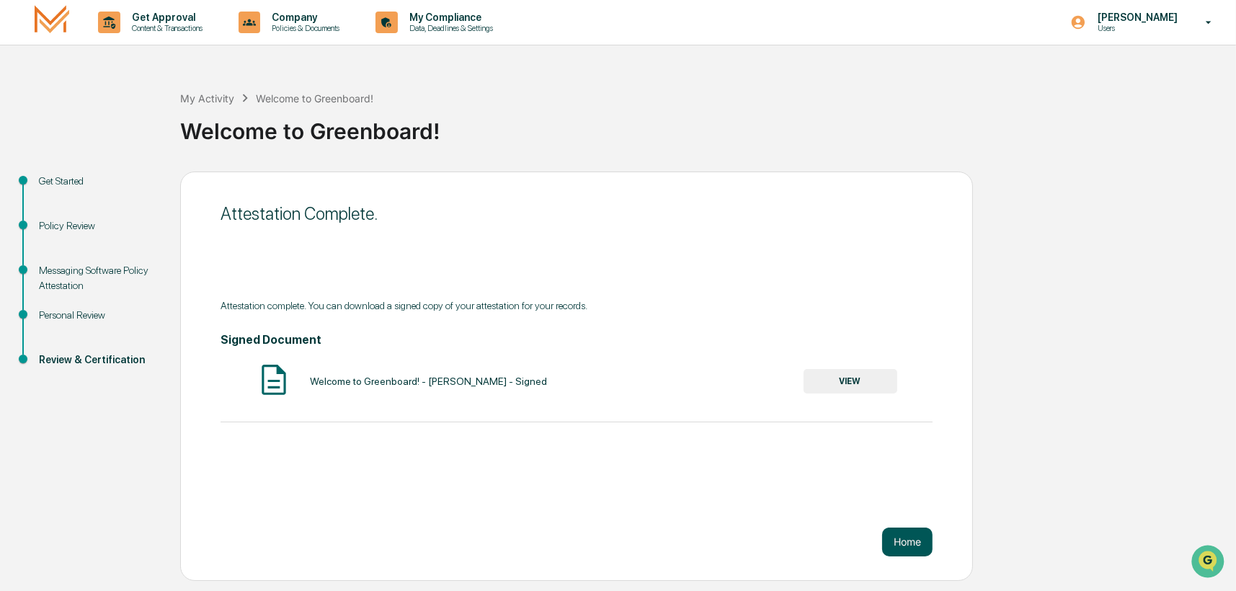
click at [900, 544] on button "Home" at bounding box center [907, 542] width 50 height 29
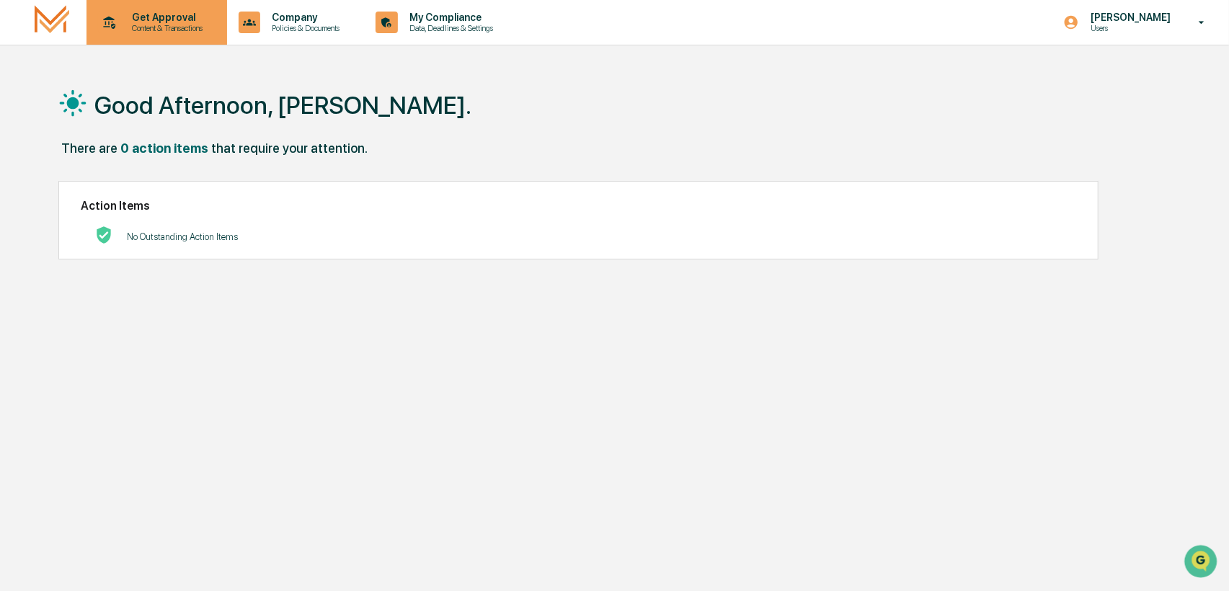
click at [146, 26] on p "Content & Transactions" at bounding box center [164, 28] width 89 height 10
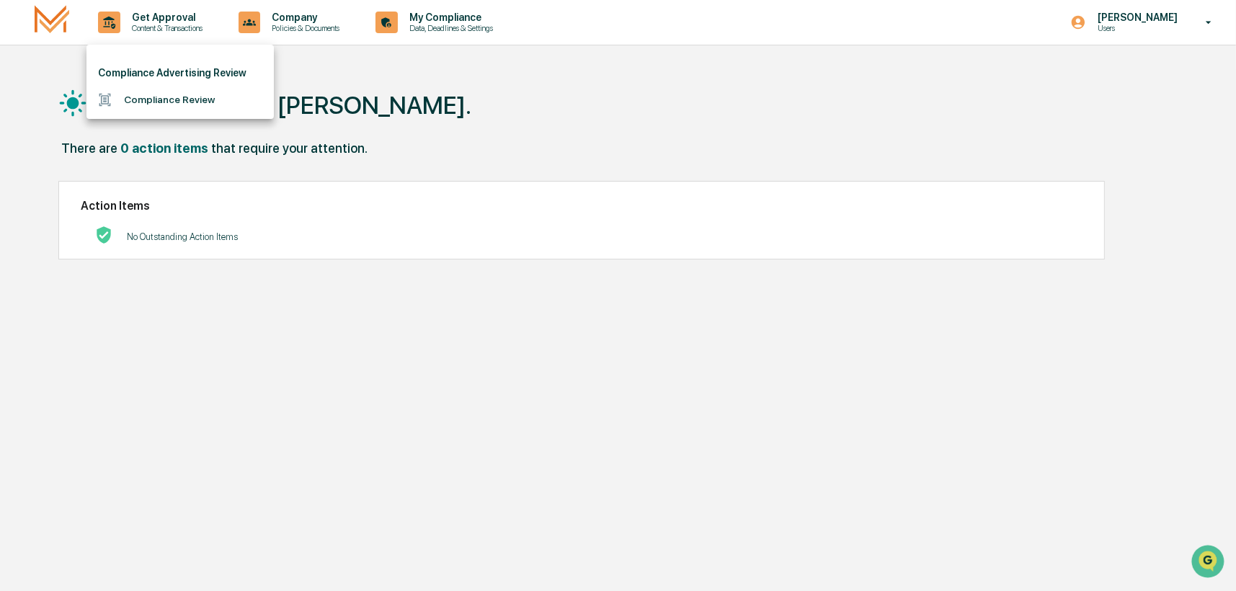
click at [153, 111] on li "Compliance Review" at bounding box center [179, 99] width 187 height 27
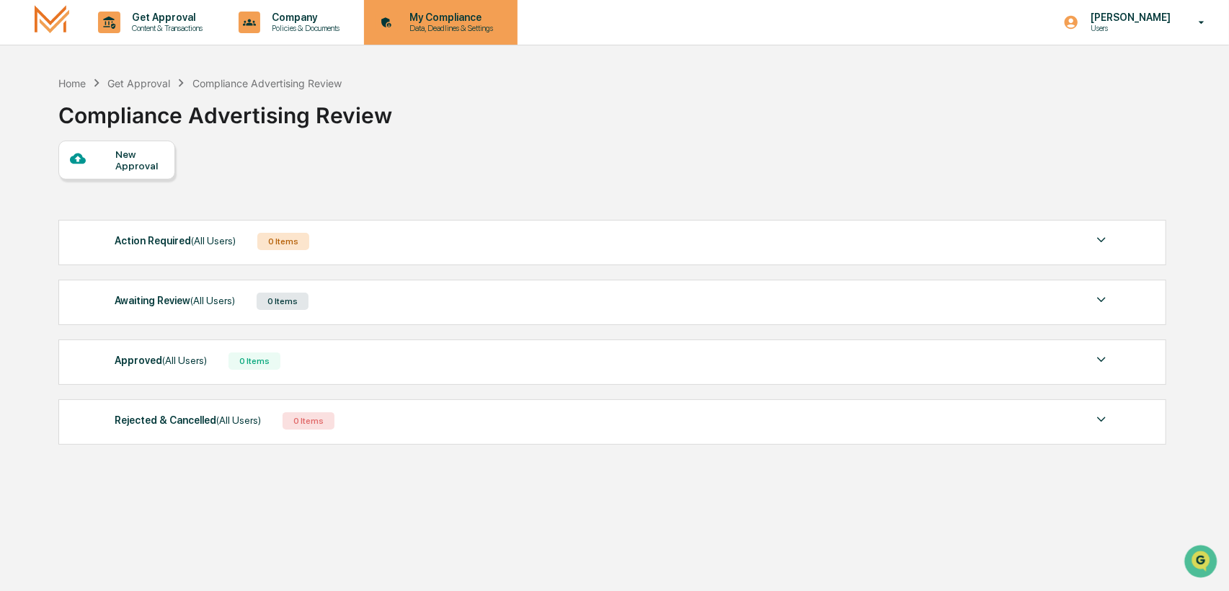
click at [496, 34] on div "My Compliance Data, Deadlines & Settings" at bounding box center [439, 22] width 139 height 45
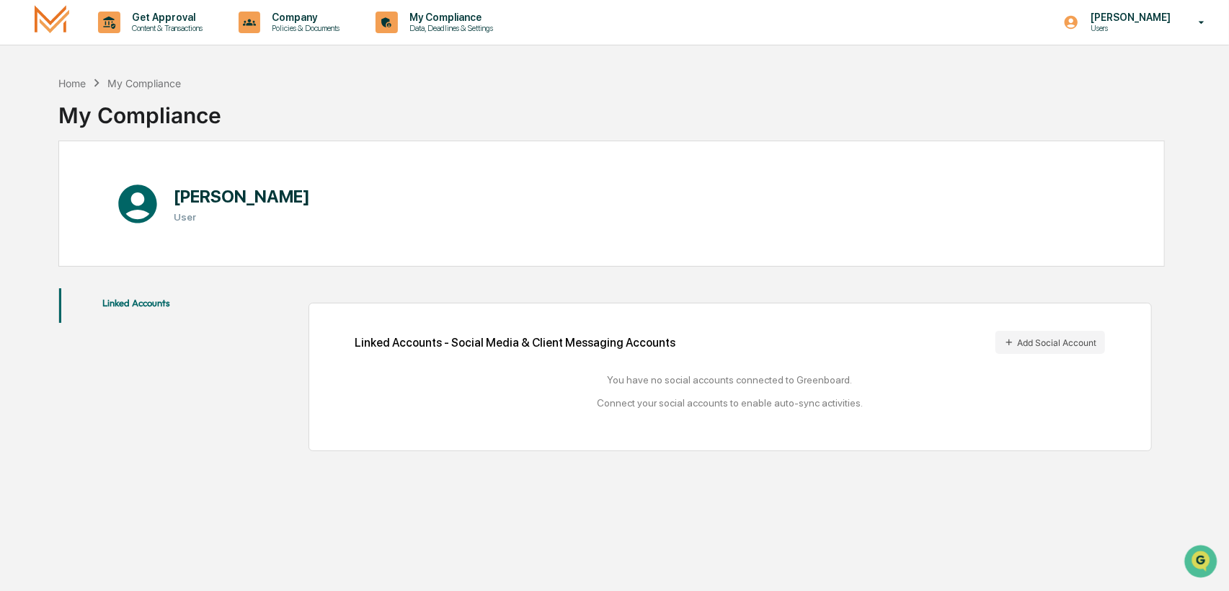
click at [523, 407] on div "You have no social accounts connected to Greenboard. Connect your social accoun…" at bounding box center [730, 391] width 750 height 35
click at [164, 367] on div "Linked Accounts Linked Accounts - Social Media & Client Messaging Accounts Add …" at bounding box center [611, 369] width 1106 height 177
click at [1067, 350] on button "Add Social Account" at bounding box center [1050, 342] width 110 height 23
click at [208, 133] on div "My Compliance" at bounding box center [139, 112] width 163 height 43
click at [1202, 22] on icon at bounding box center [1202, 22] width 6 height 3
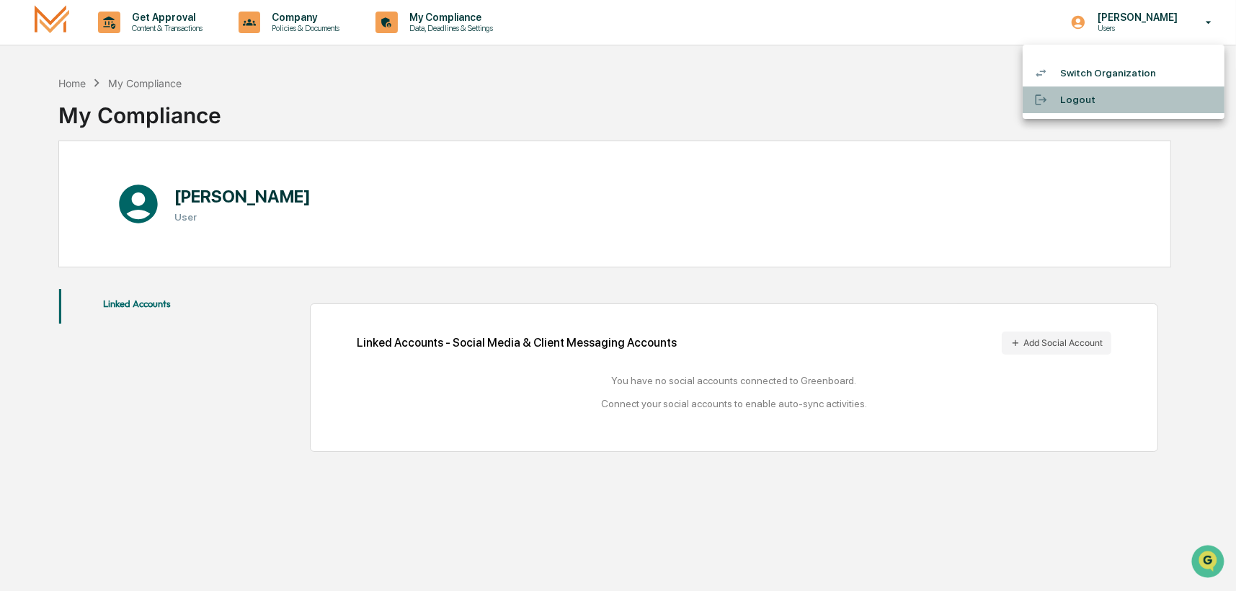
click at [1122, 98] on li "Logout" at bounding box center [1124, 99] width 202 height 27
